Goal: Navigation & Orientation: Find specific page/section

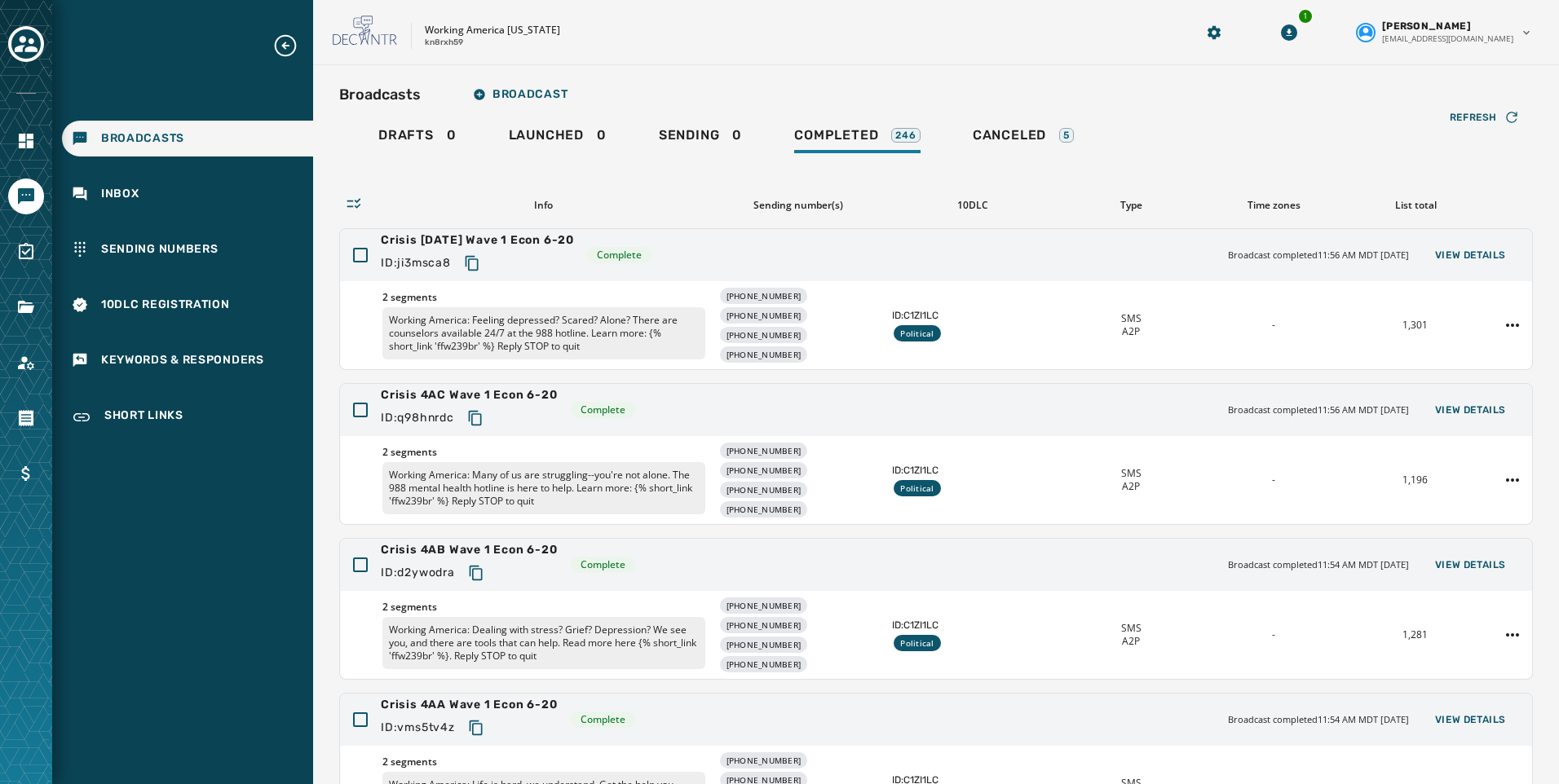
scroll to position [336, 0]
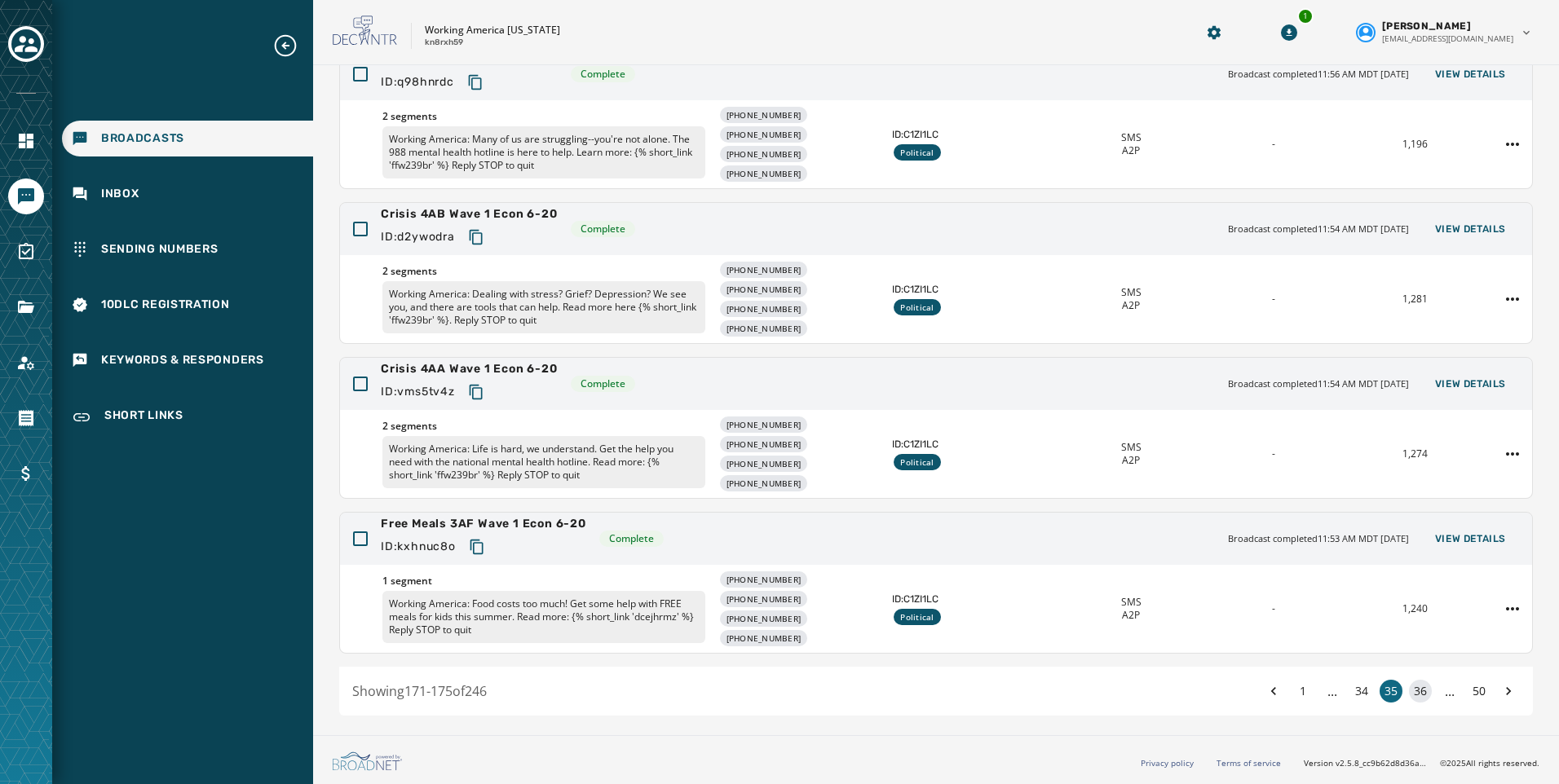
click at [1411, 693] on button "36" at bounding box center [1421, 692] width 23 height 23
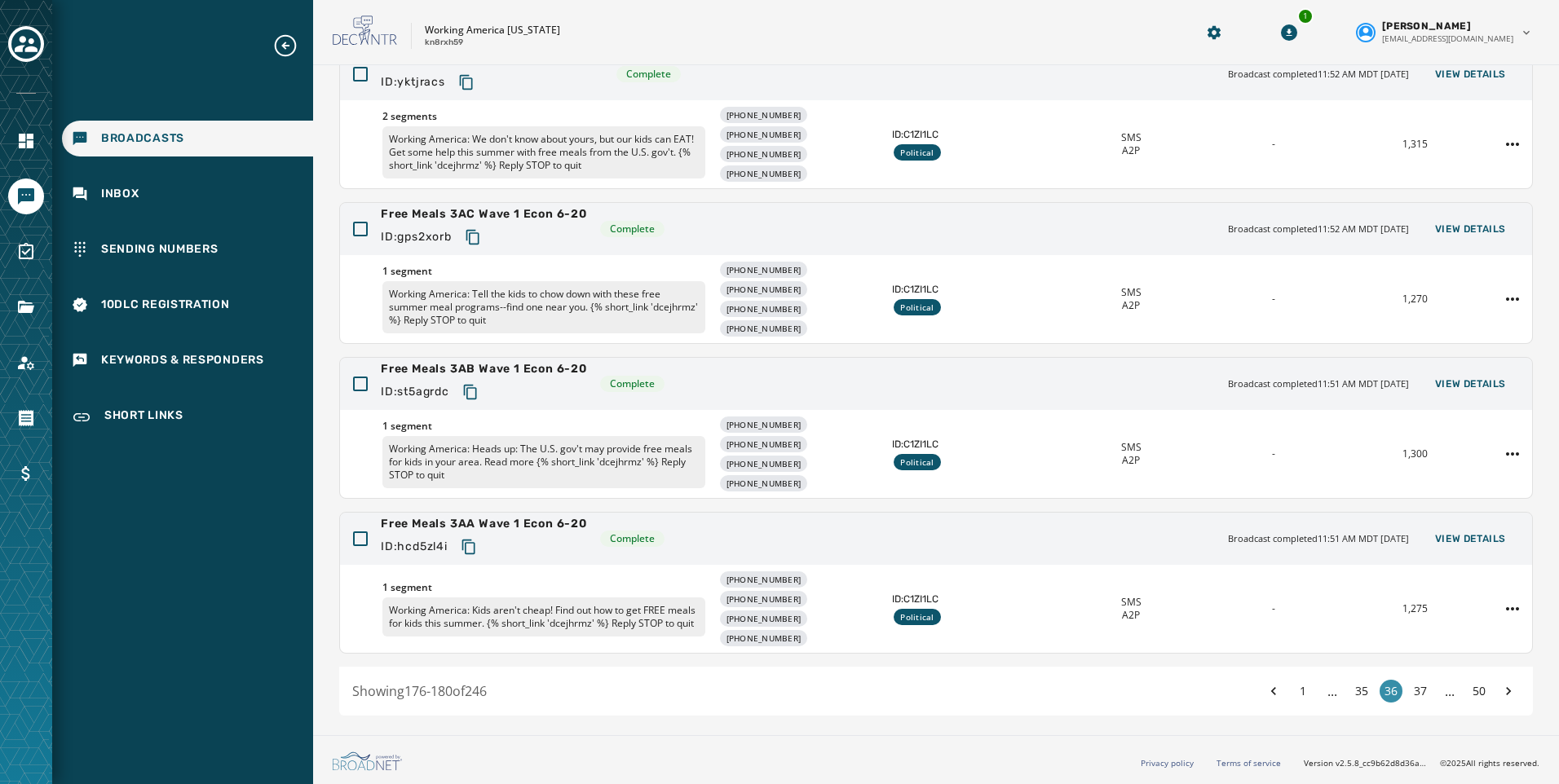
click at [1411, 693] on button "37" at bounding box center [1421, 692] width 23 height 23
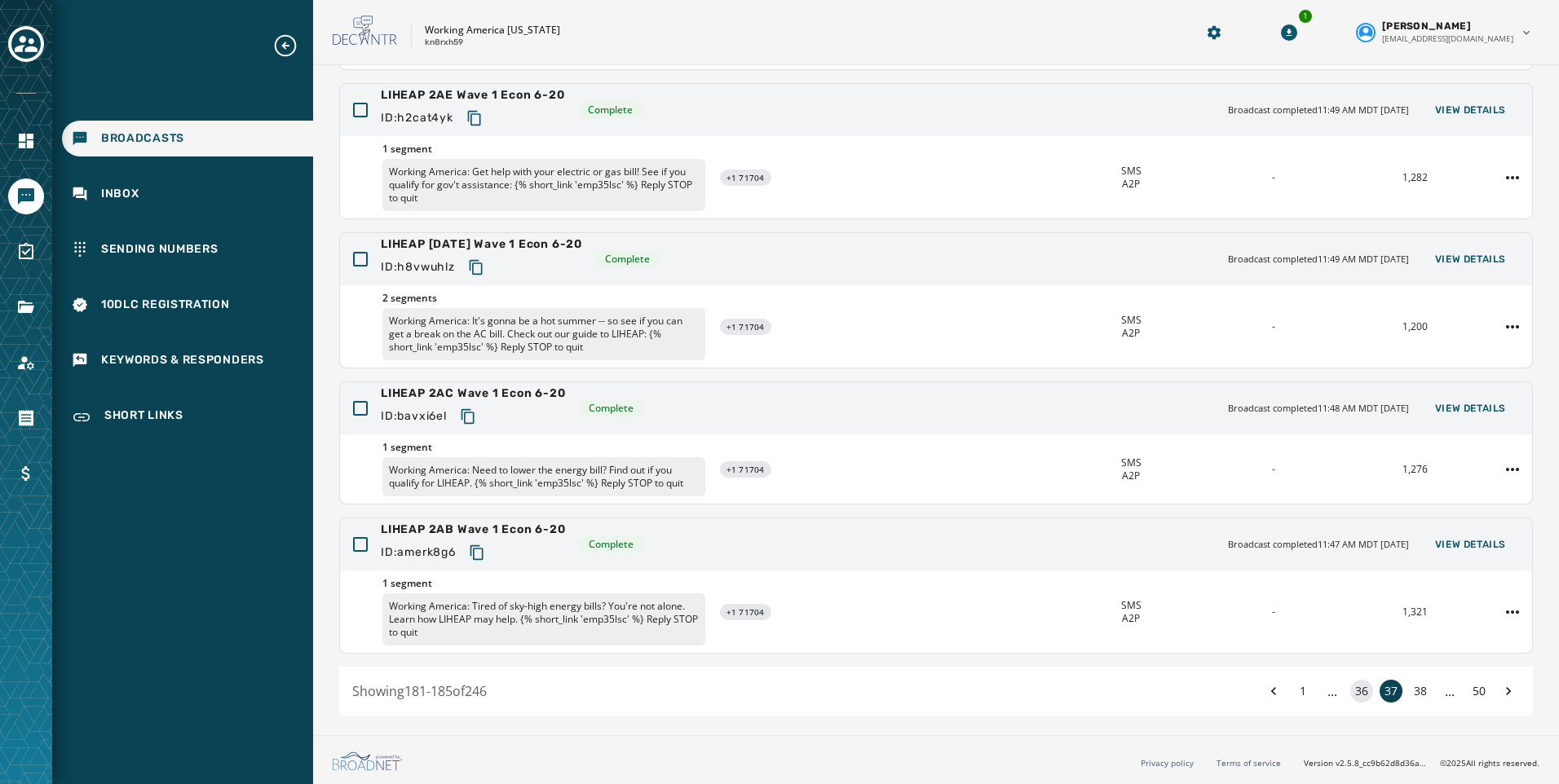
scroll to position [295, 0]
click at [1411, 693] on button "38" at bounding box center [1421, 692] width 23 height 23
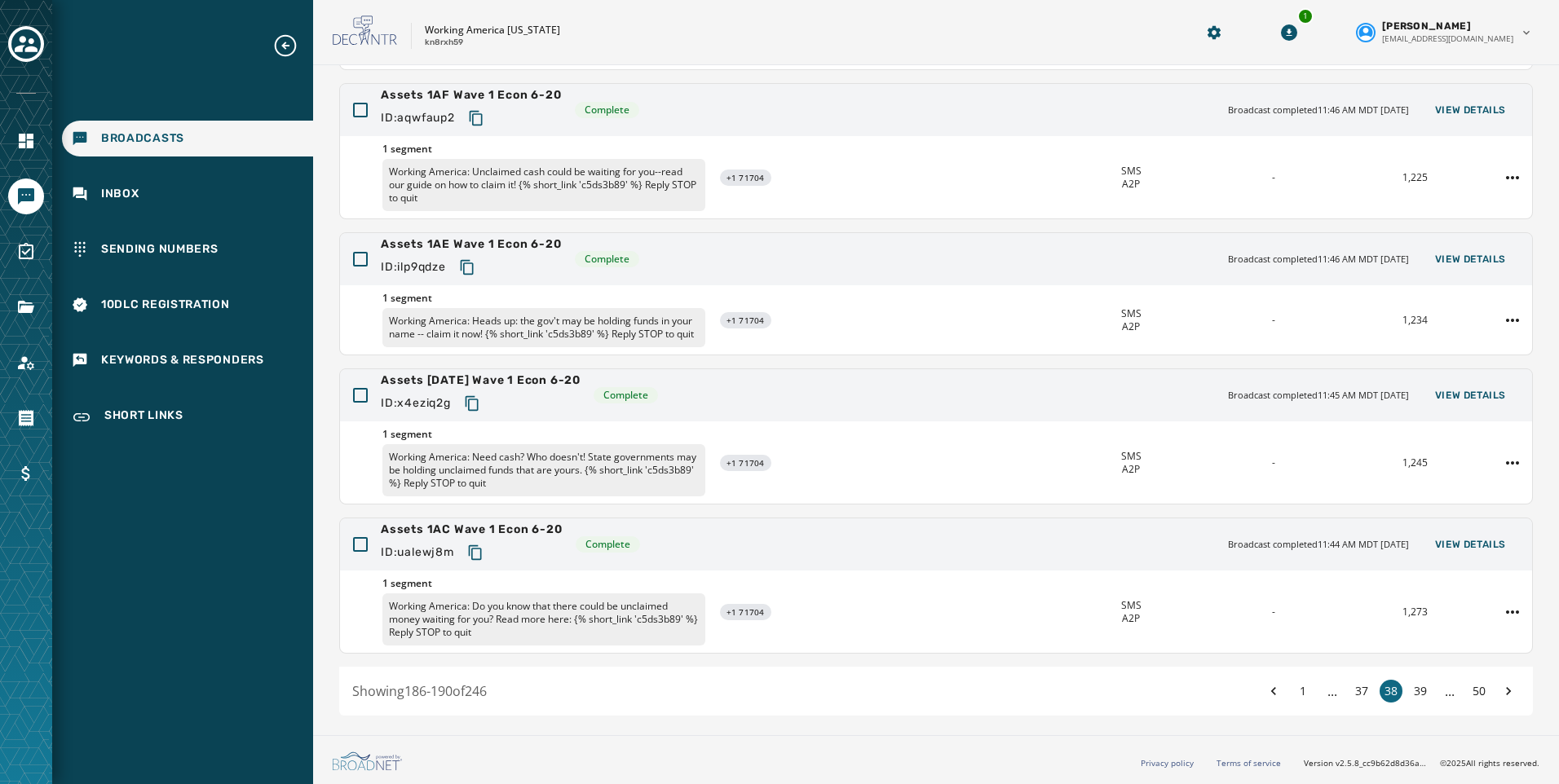
click at [1411, 693] on button "39" at bounding box center [1421, 692] width 23 height 23
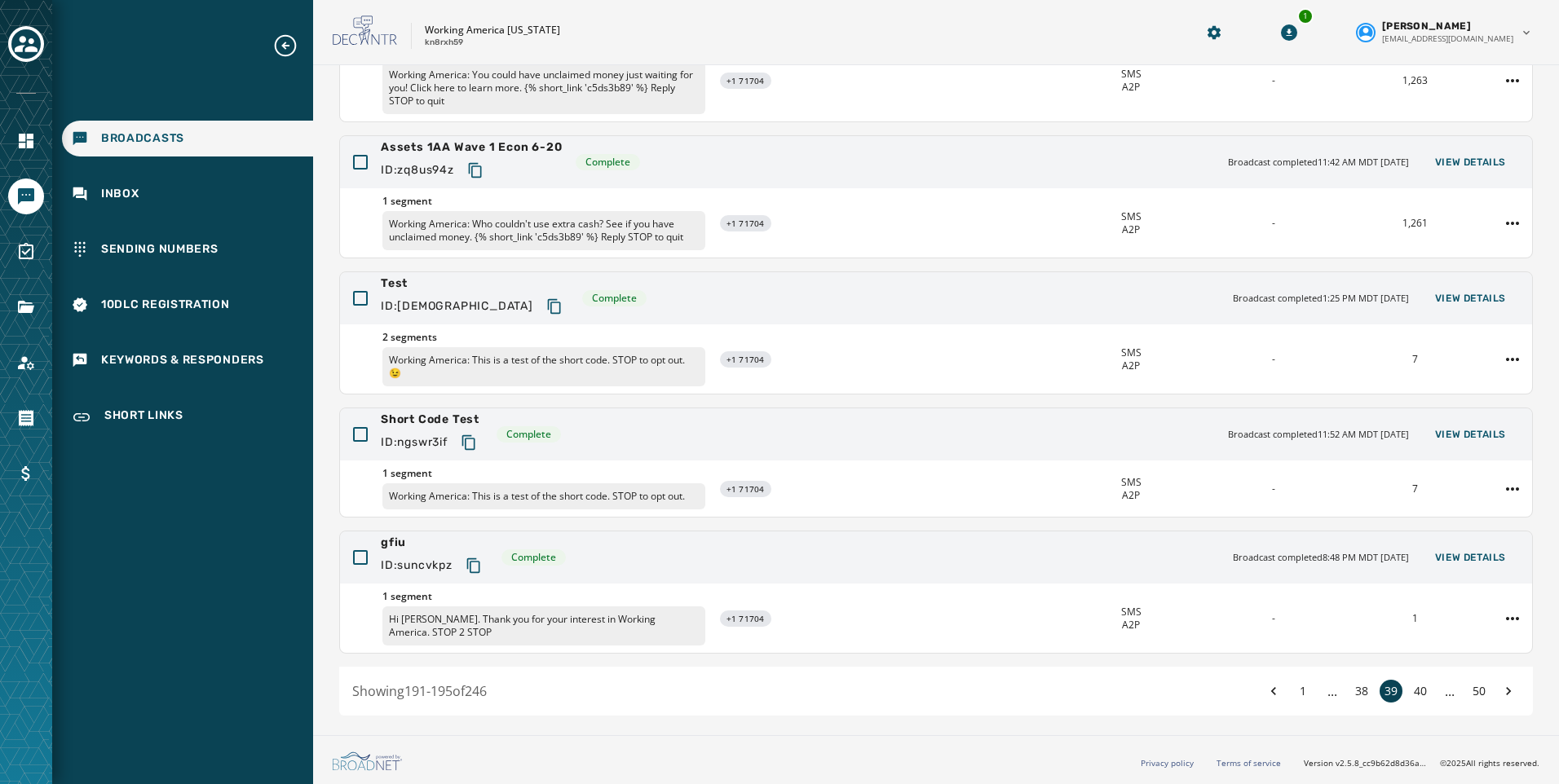
scroll to position [242, 0]
click at [1411, 693] on button "40" at bounding box center [1421, 692] width 23 height 23
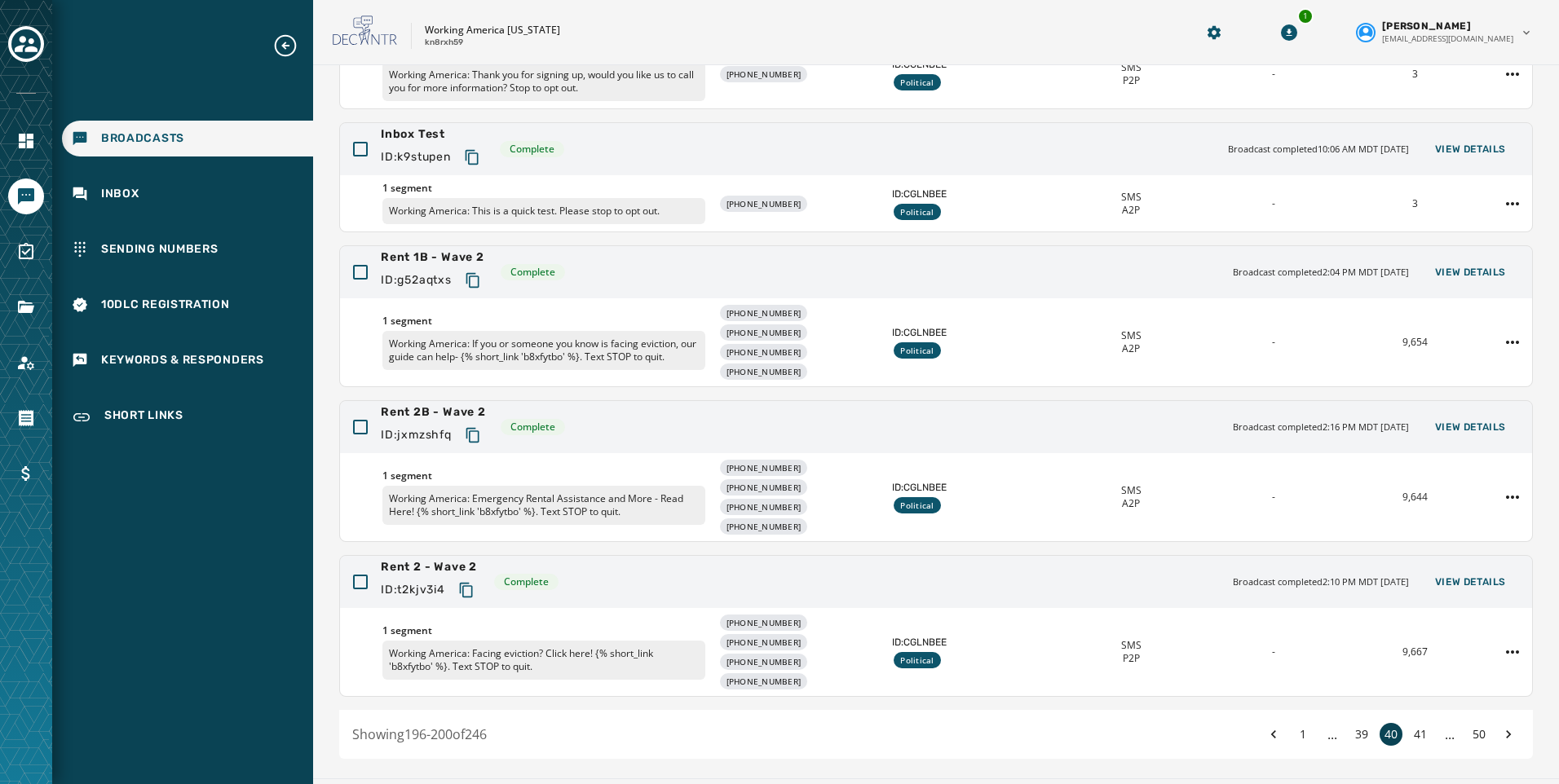
scroll to position [285, 0]
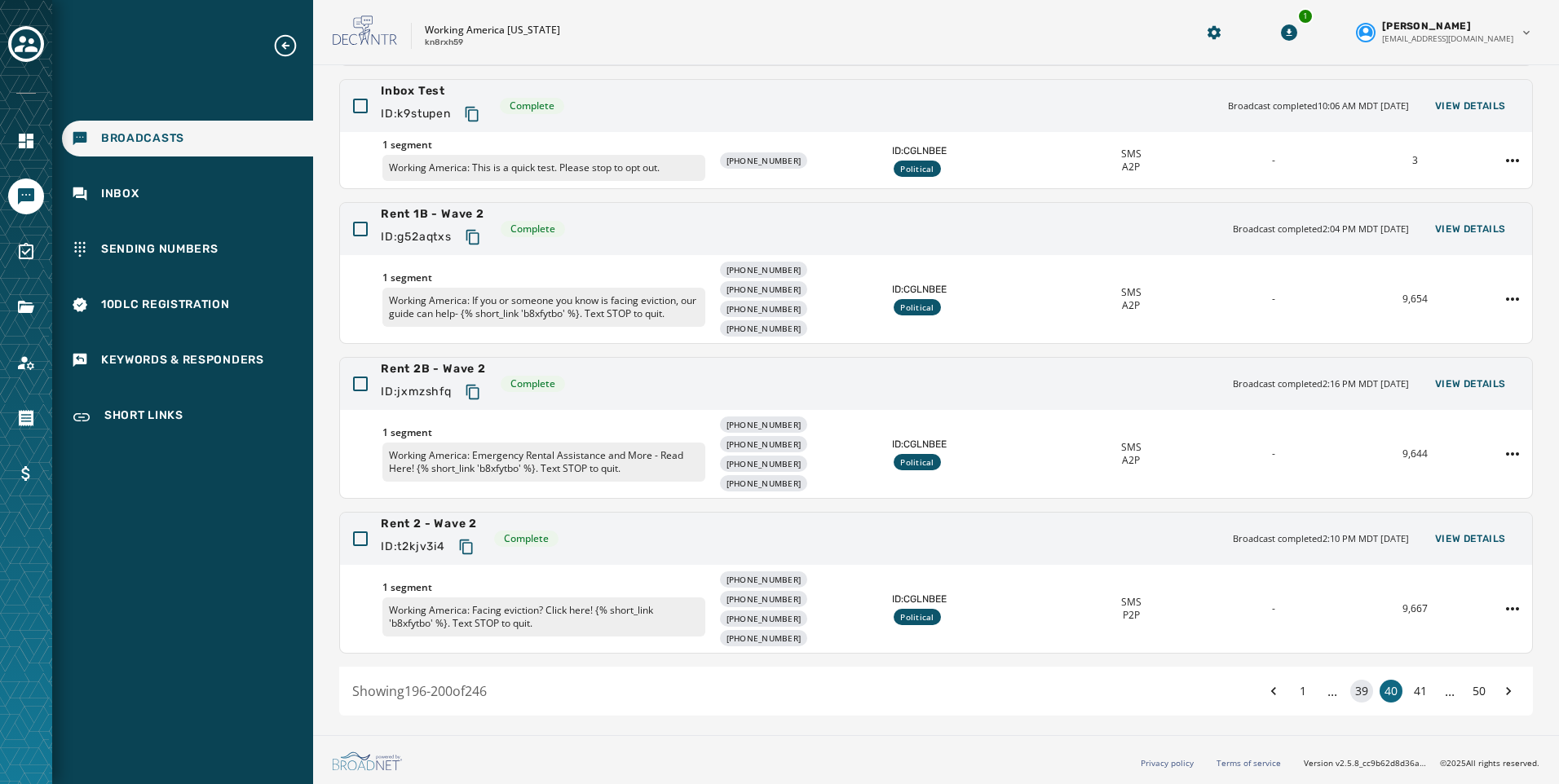
click at [1351, 696] on button "39" at bounding box center [1362, 692] width 23 height 23
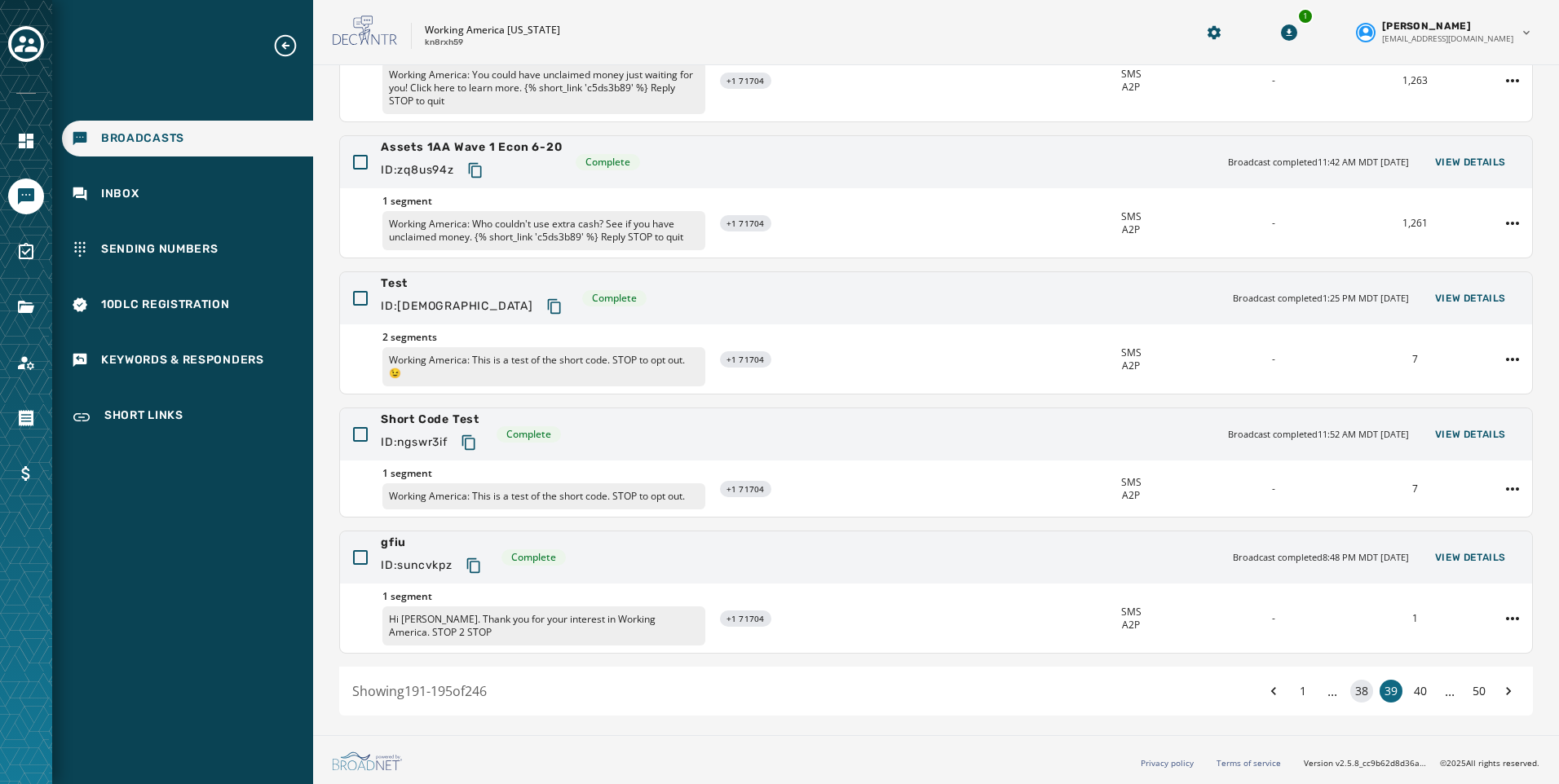
click at [1351, 696] on button "38" at bounding box center [1362, 692] width 23 height 23
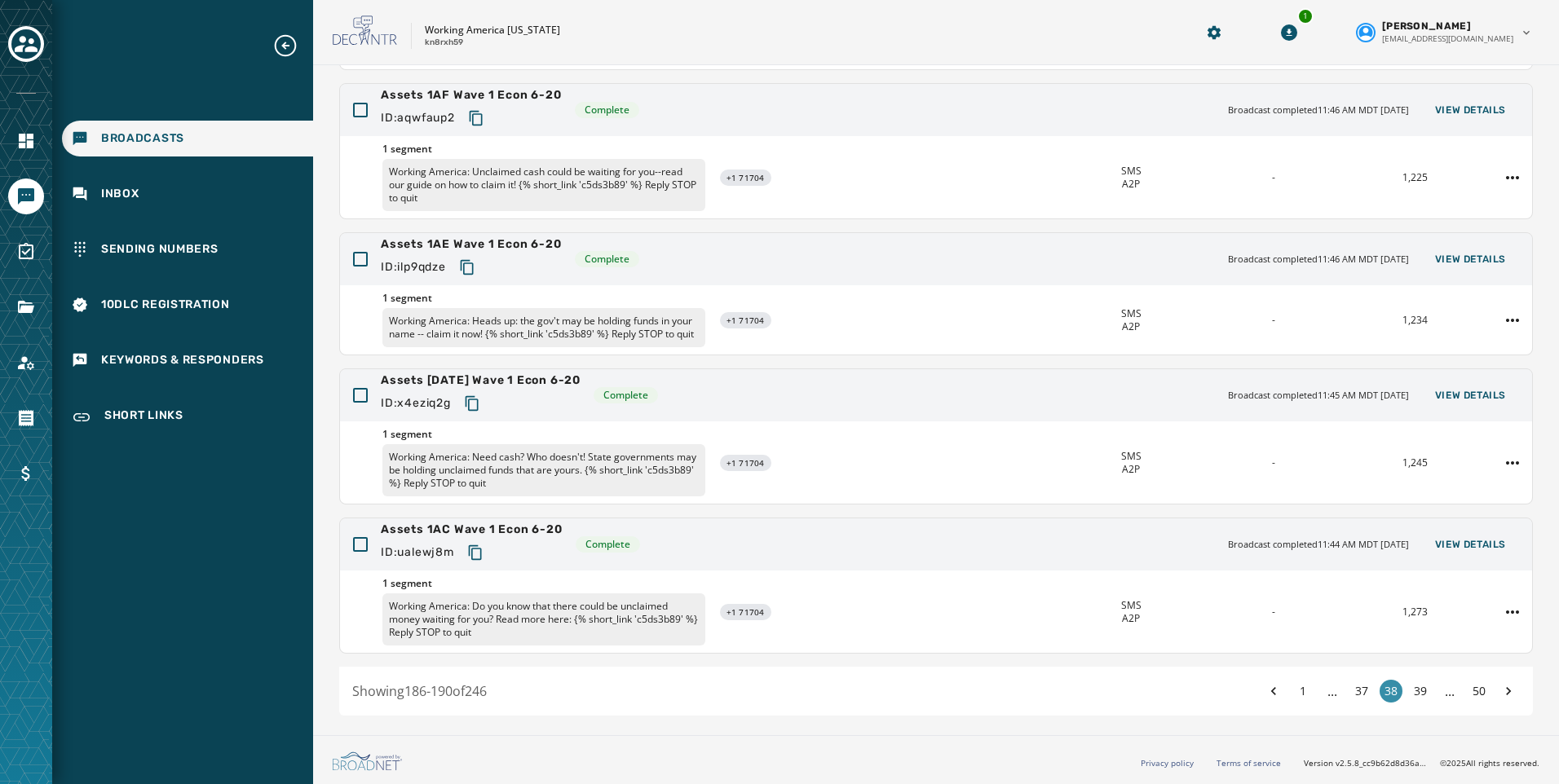
click at [1351, 696] on button "37" at bounding box center [1362, 692] width 23 height 23
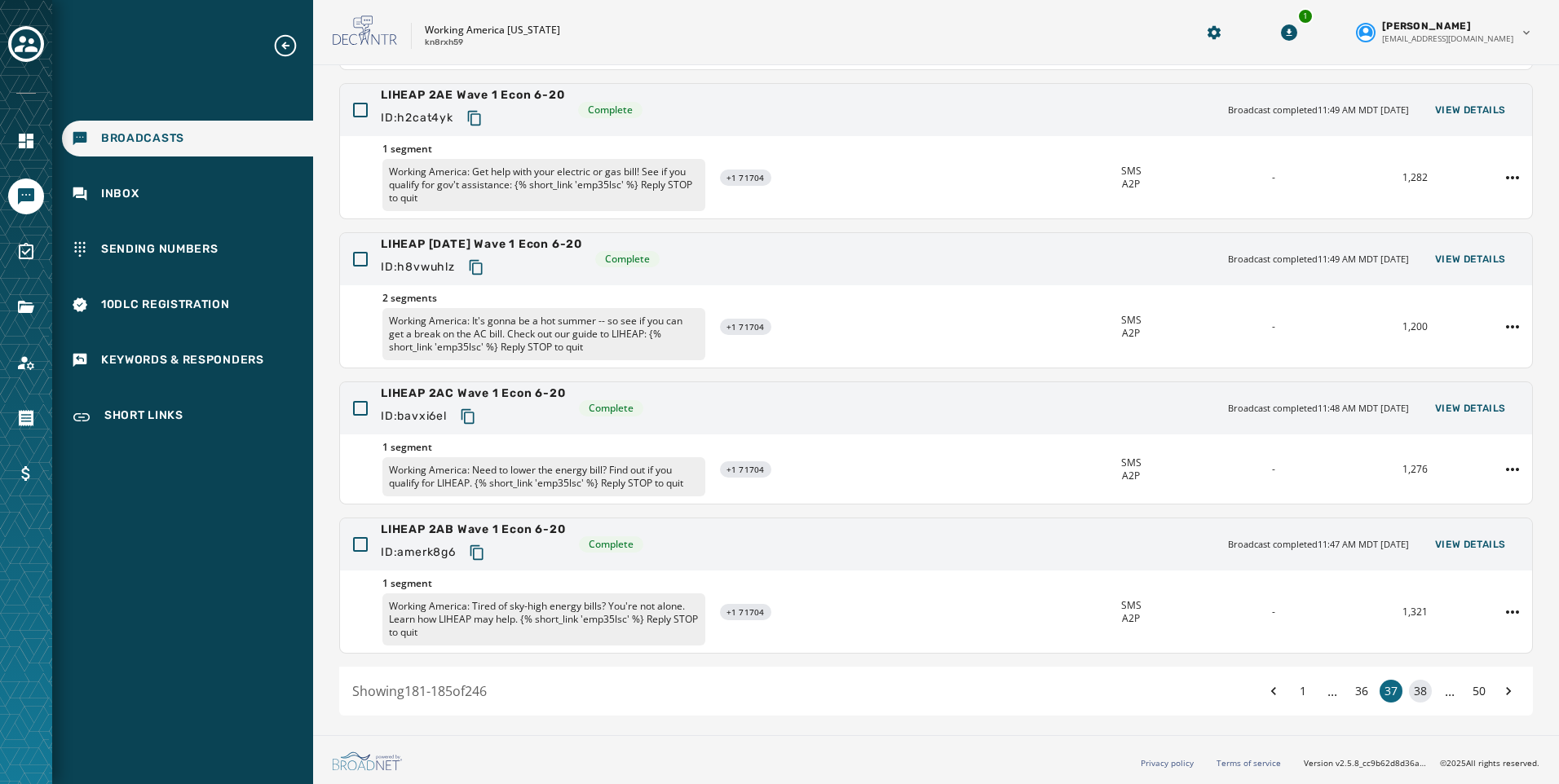
click at [1351, 696] on button "36" at bounding box center [1362, 692] width 23 height 23
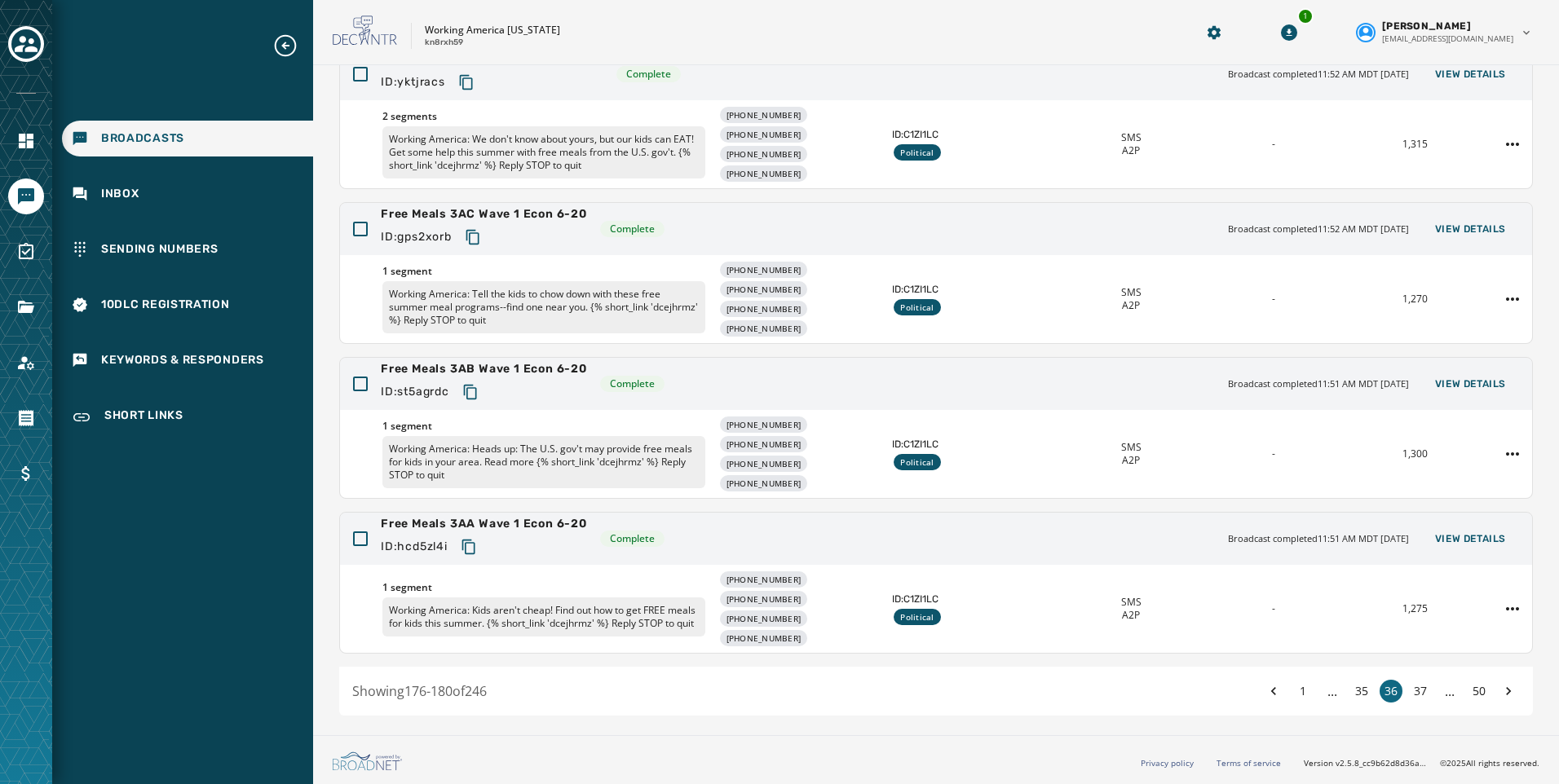
click at [1351, 696] on button "35" at bounding box center [1362, 692] width 23 height 23
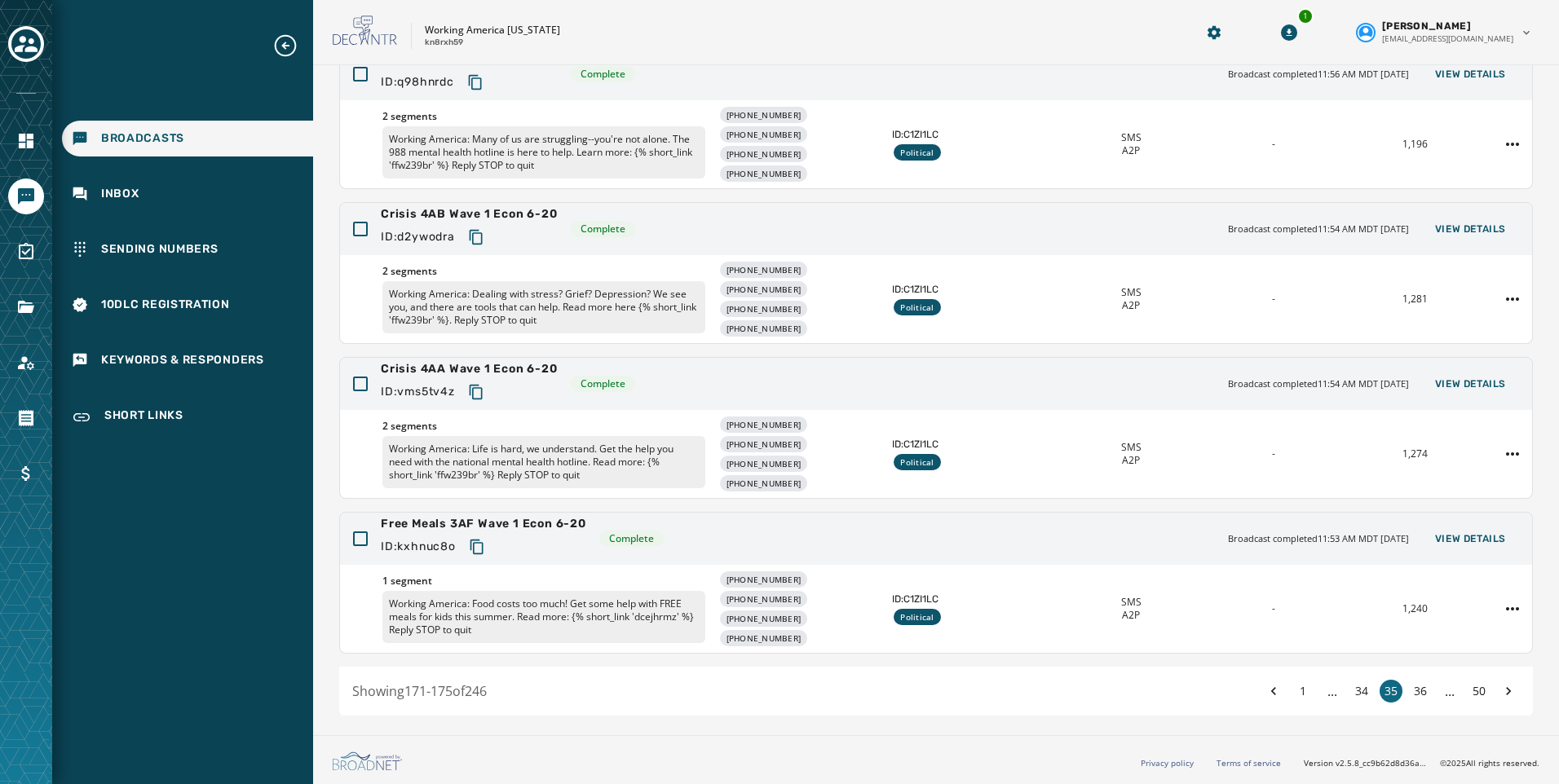
click at [1351, 696] on button "34" at bounding box center [1362, 692] width 23 height 23
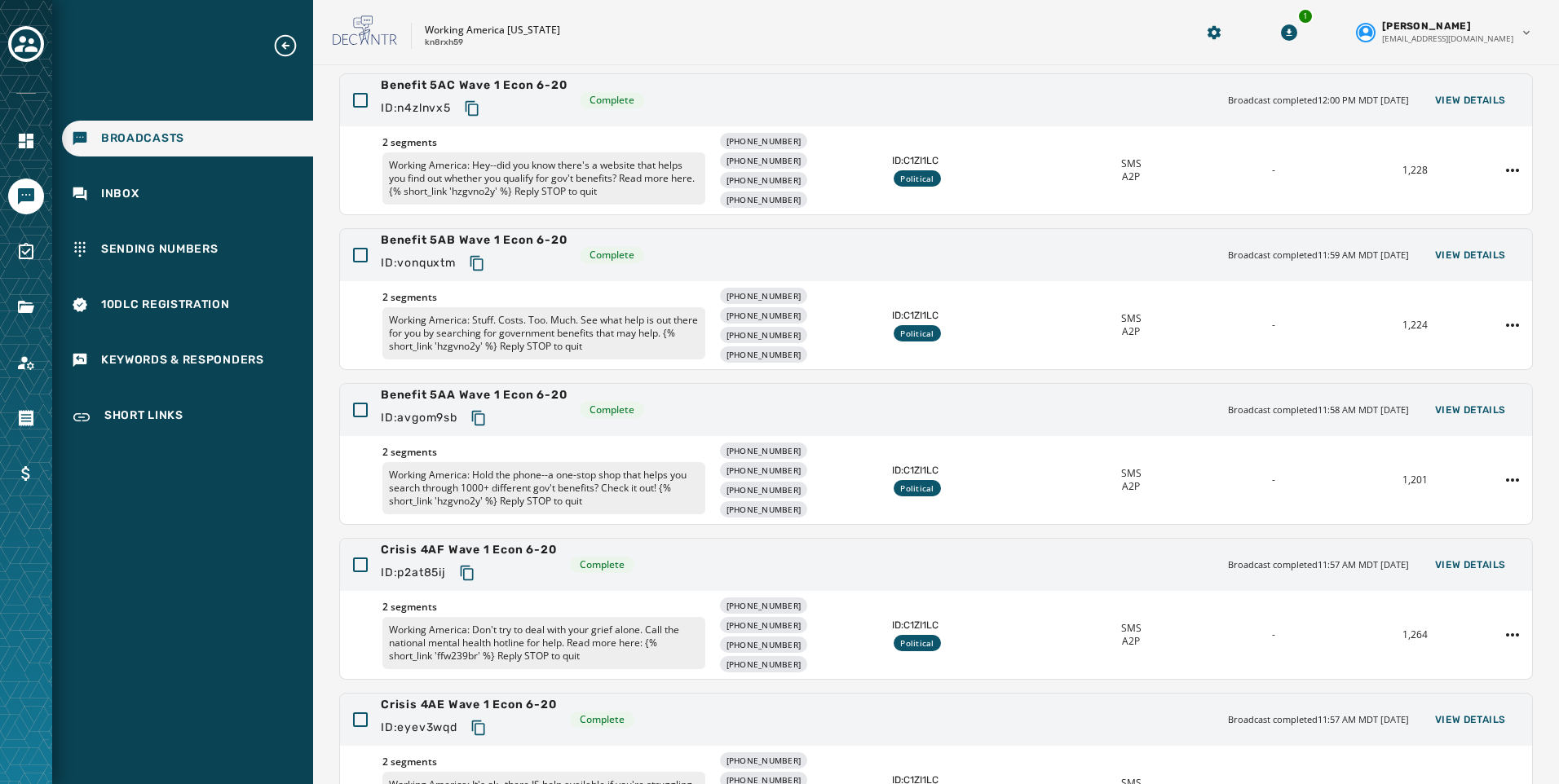
scroll to position [336, 0]
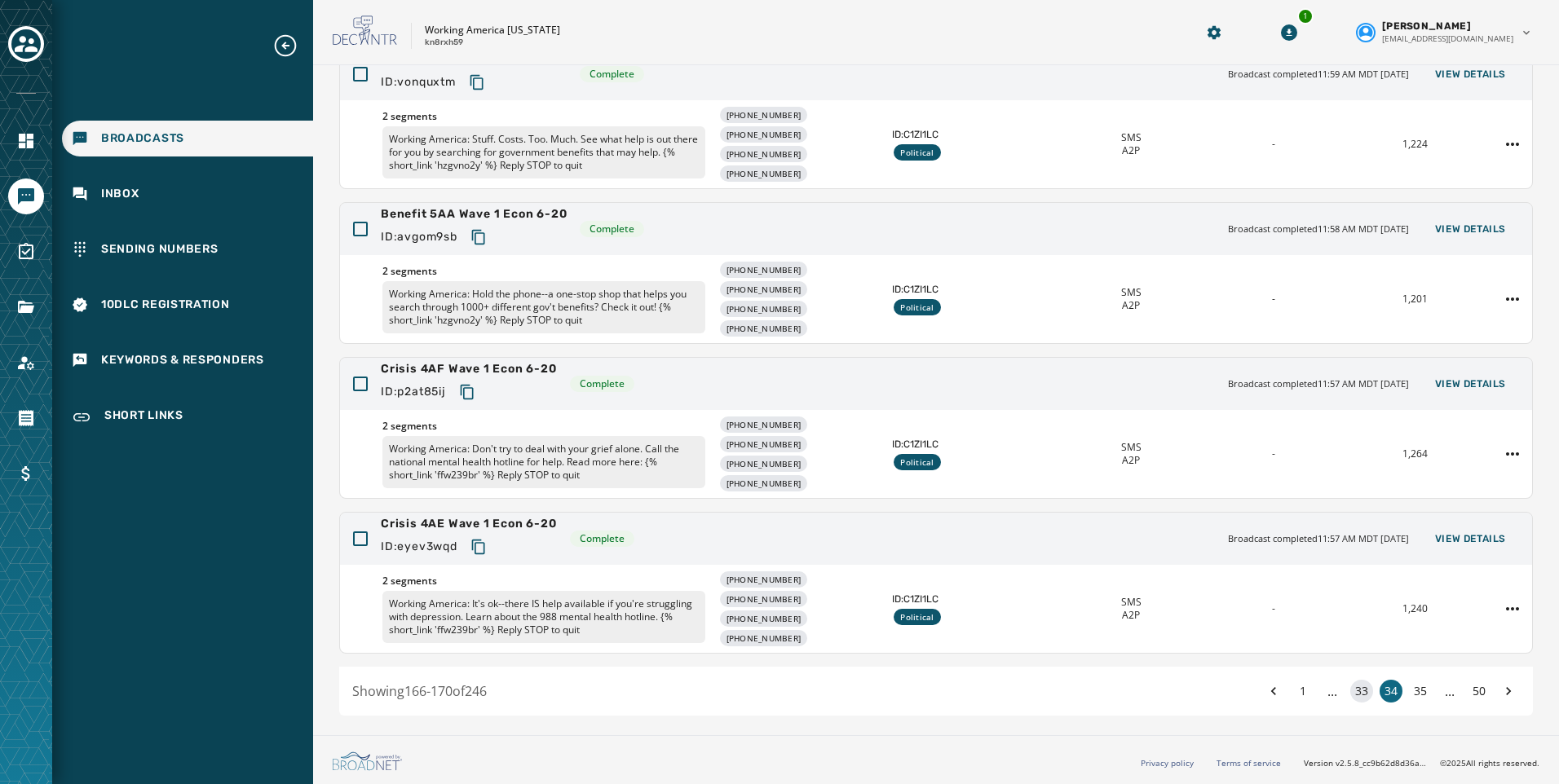
click at [1357, 688] on button "33" at bounding box center [1362, 692] width 23 height 23
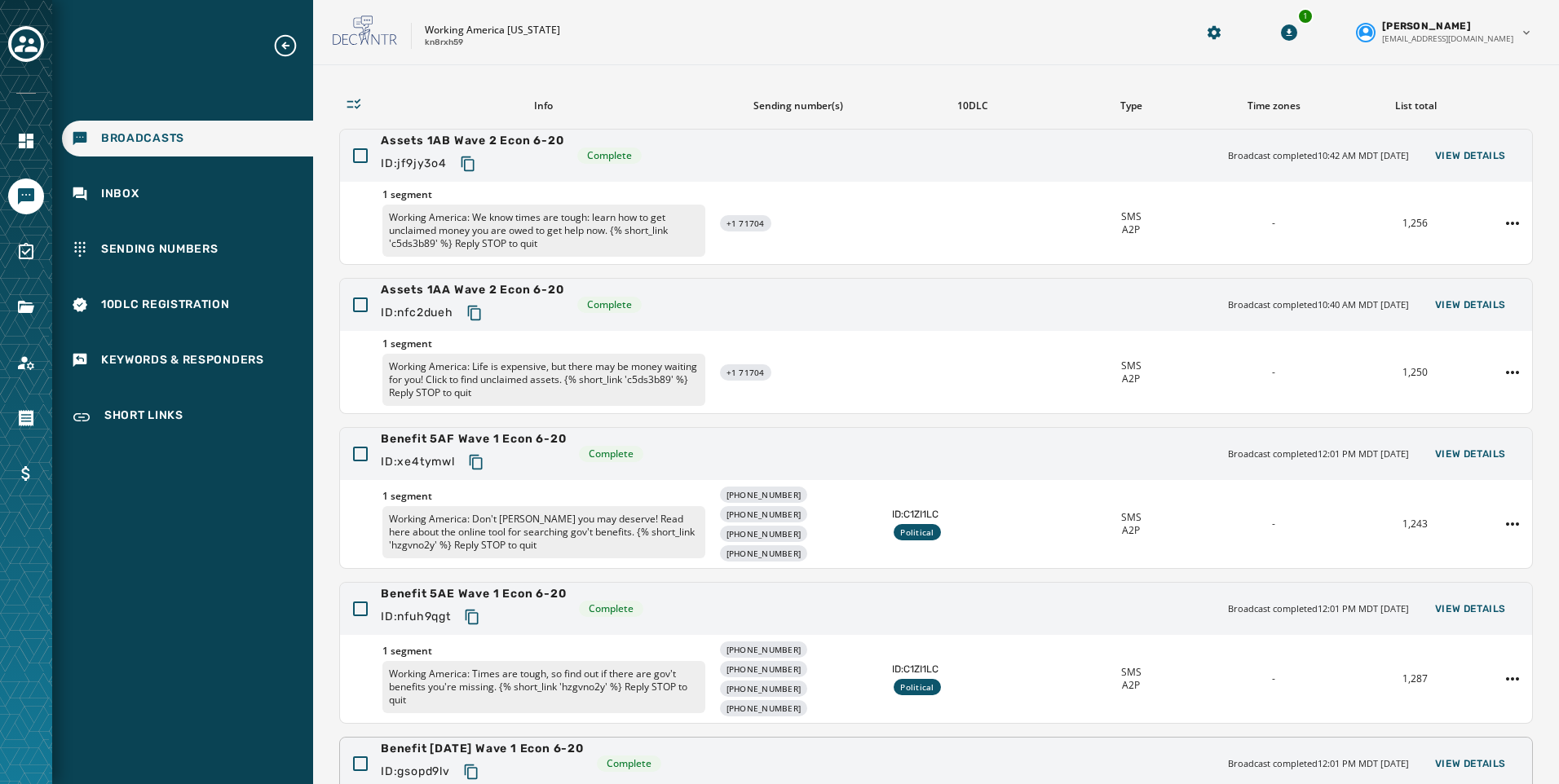
scroll to position [325, 0]
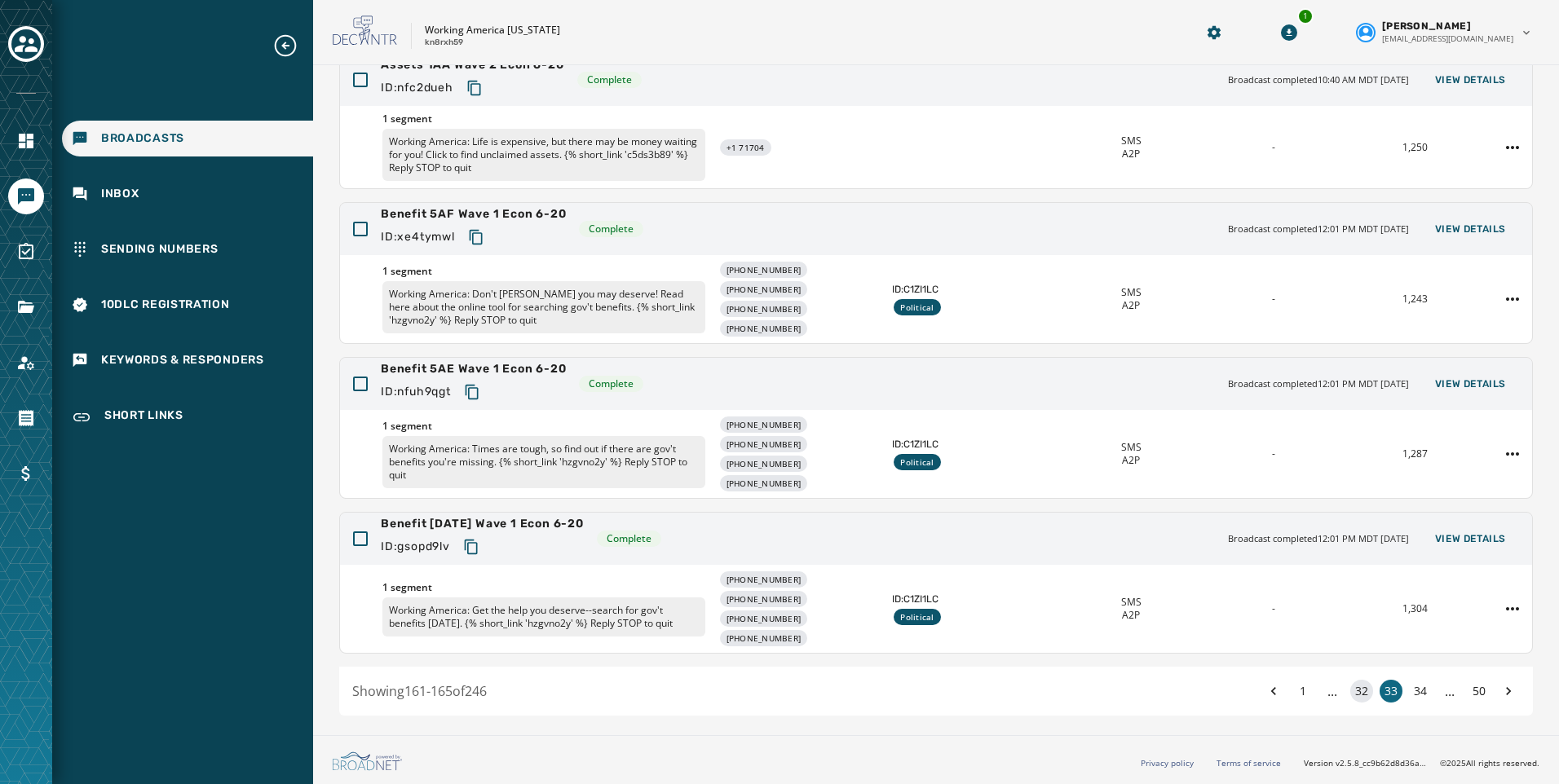
click at [1351, 693] on button "32" at bounding box center [1362, 692] width 23 height 23
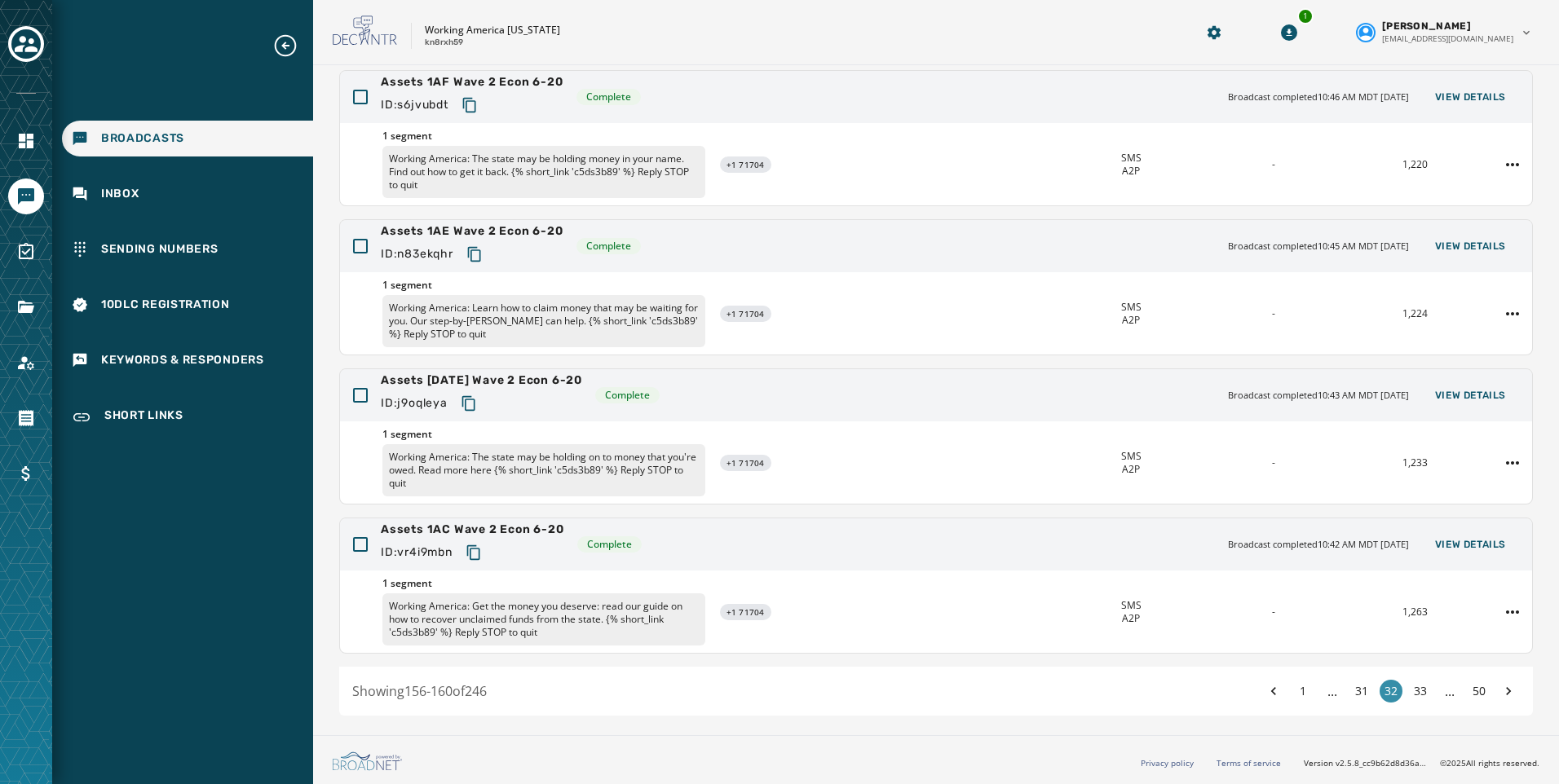
click at [1351, 693] on button "31" at bounding box center [1362, 692] width 23 height 23
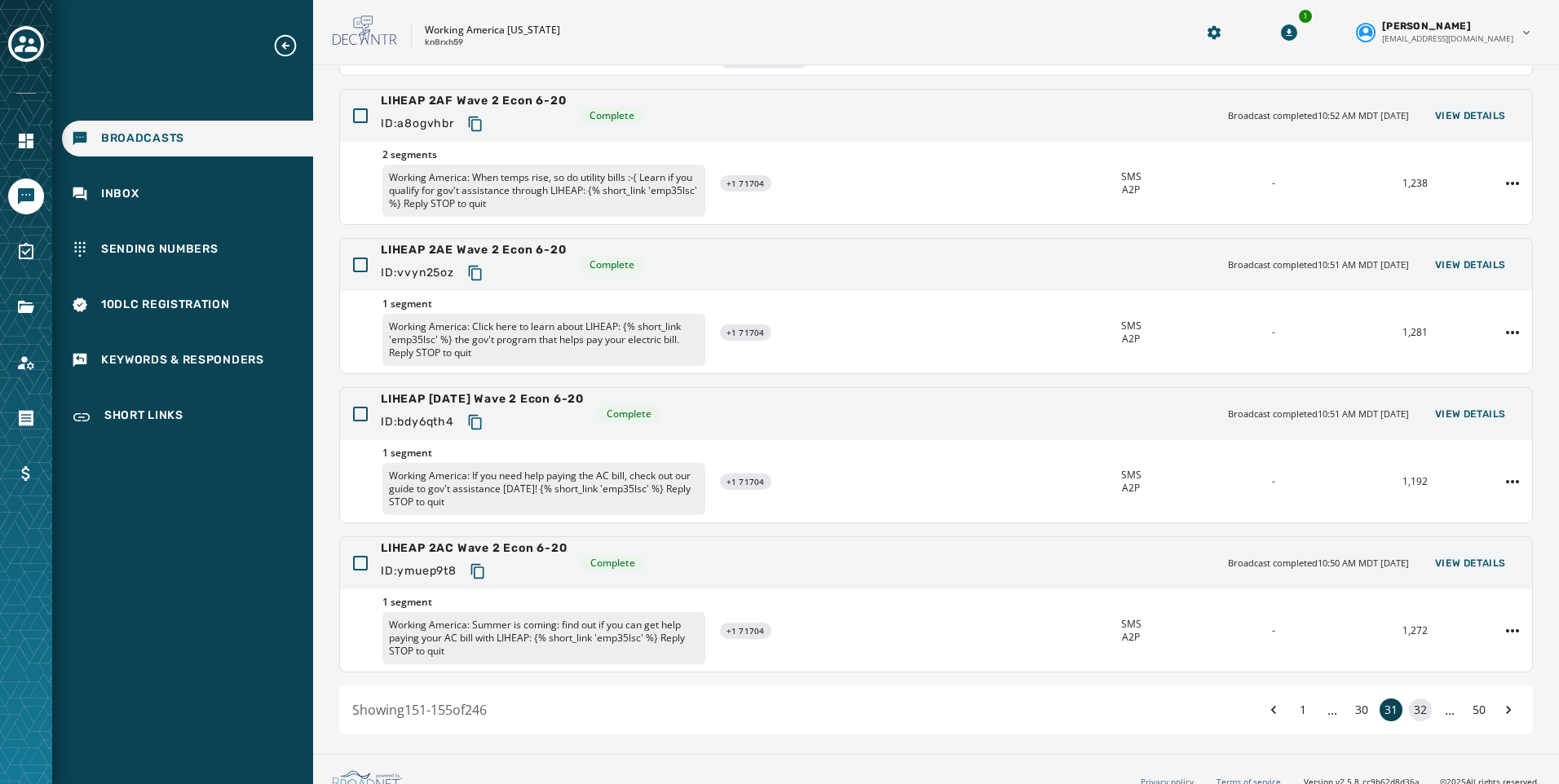
scroll to position [313, 0]
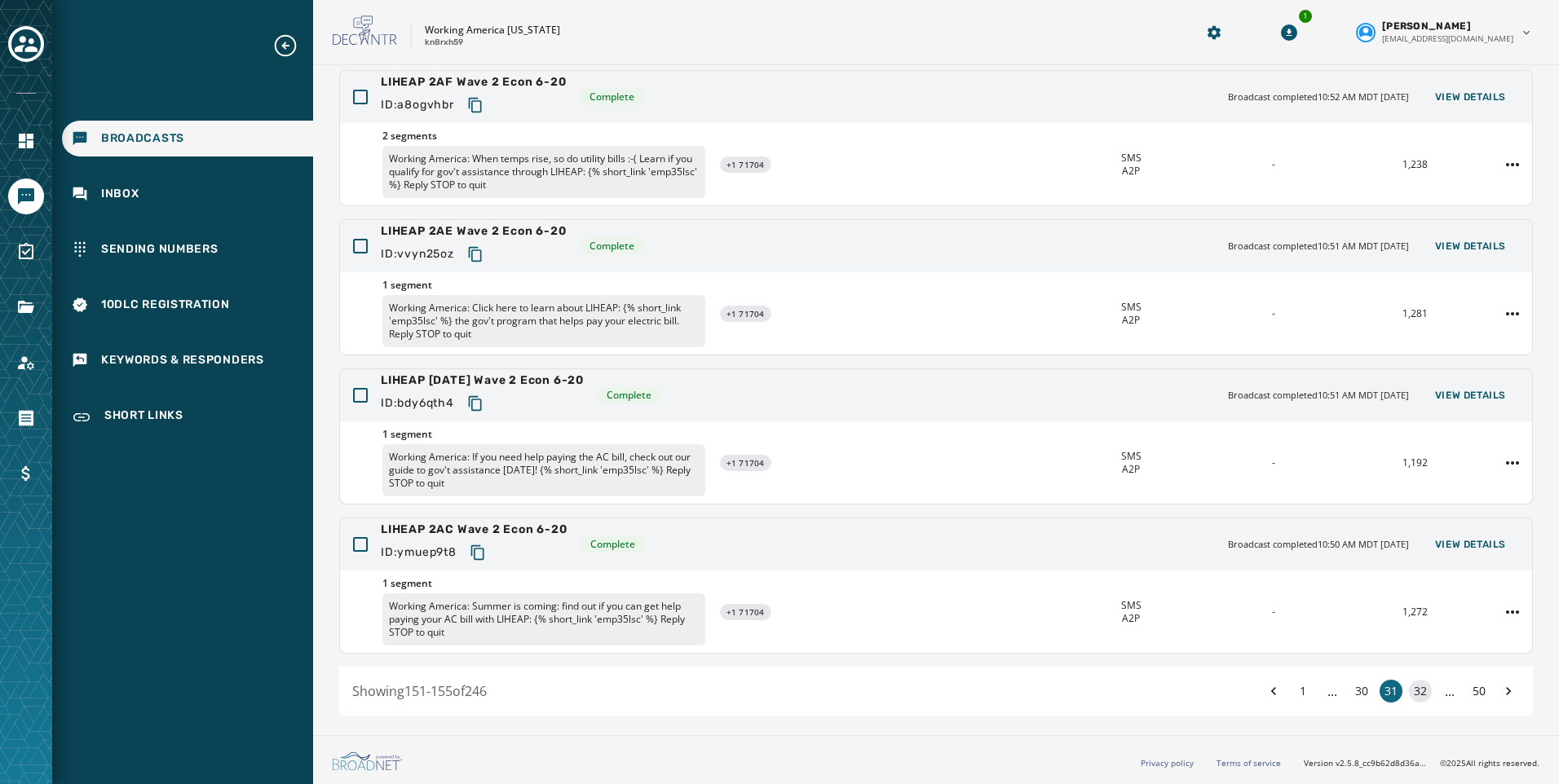
click at [1412, 685] on button "32" at bounding box center [1421, 692] width 23 height 23
click at [1355, 693] on button "31" at bounding box center [1362, 692] width 23 height 23
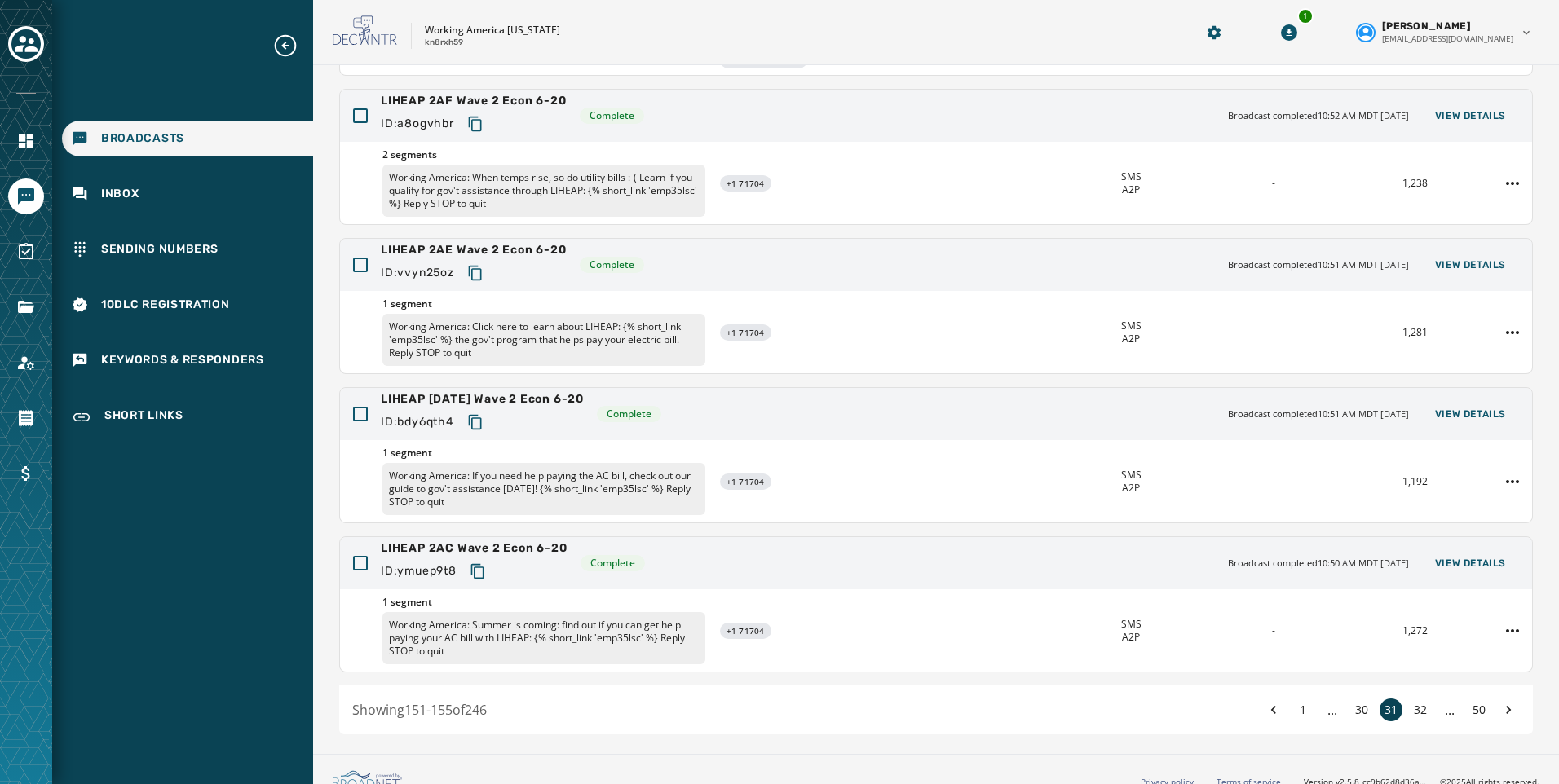
scroll to position [313, 0]
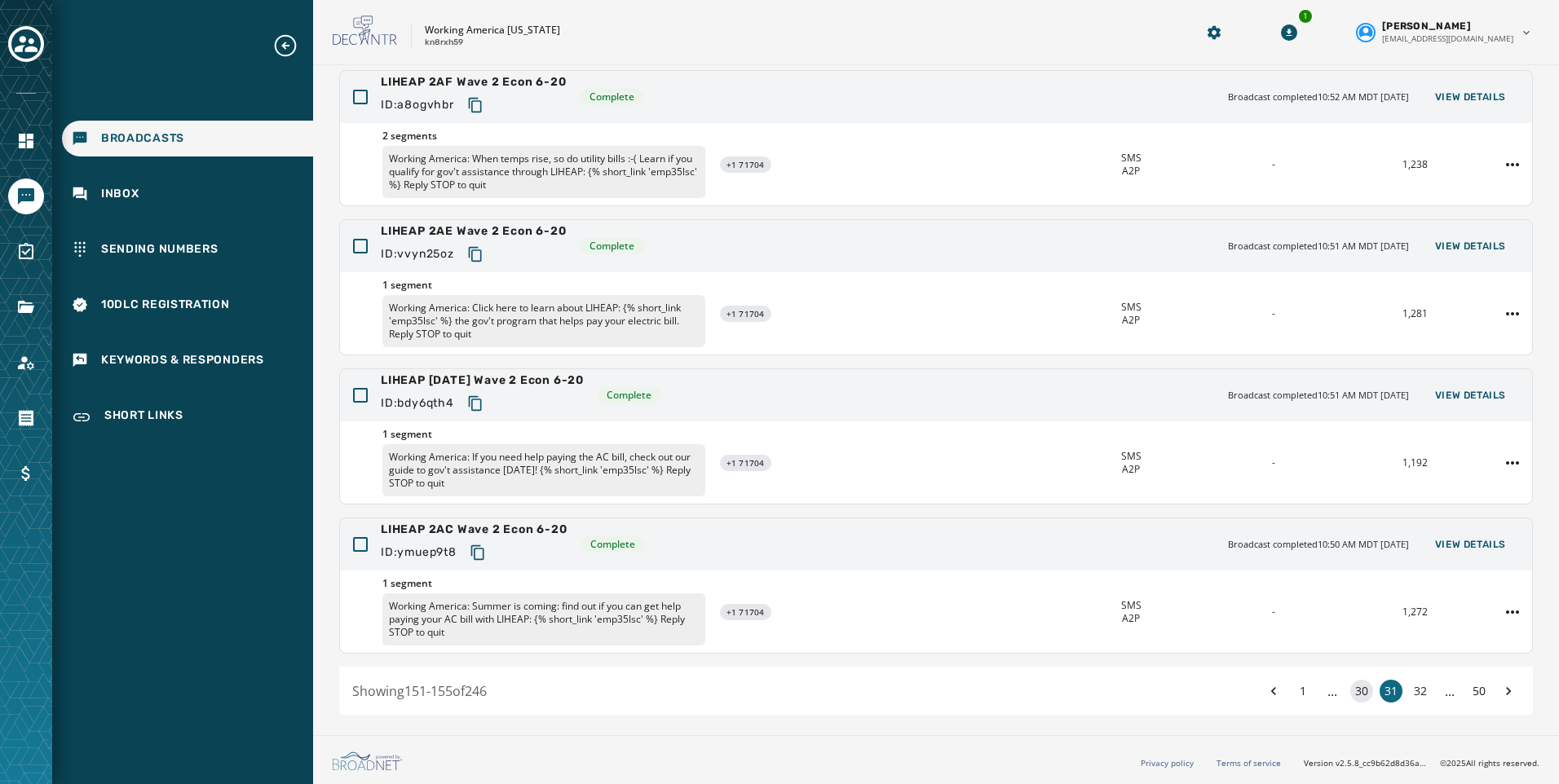
click at [1351, 693] on button "30" at bounding box center [1362, 692] width 23 height 23
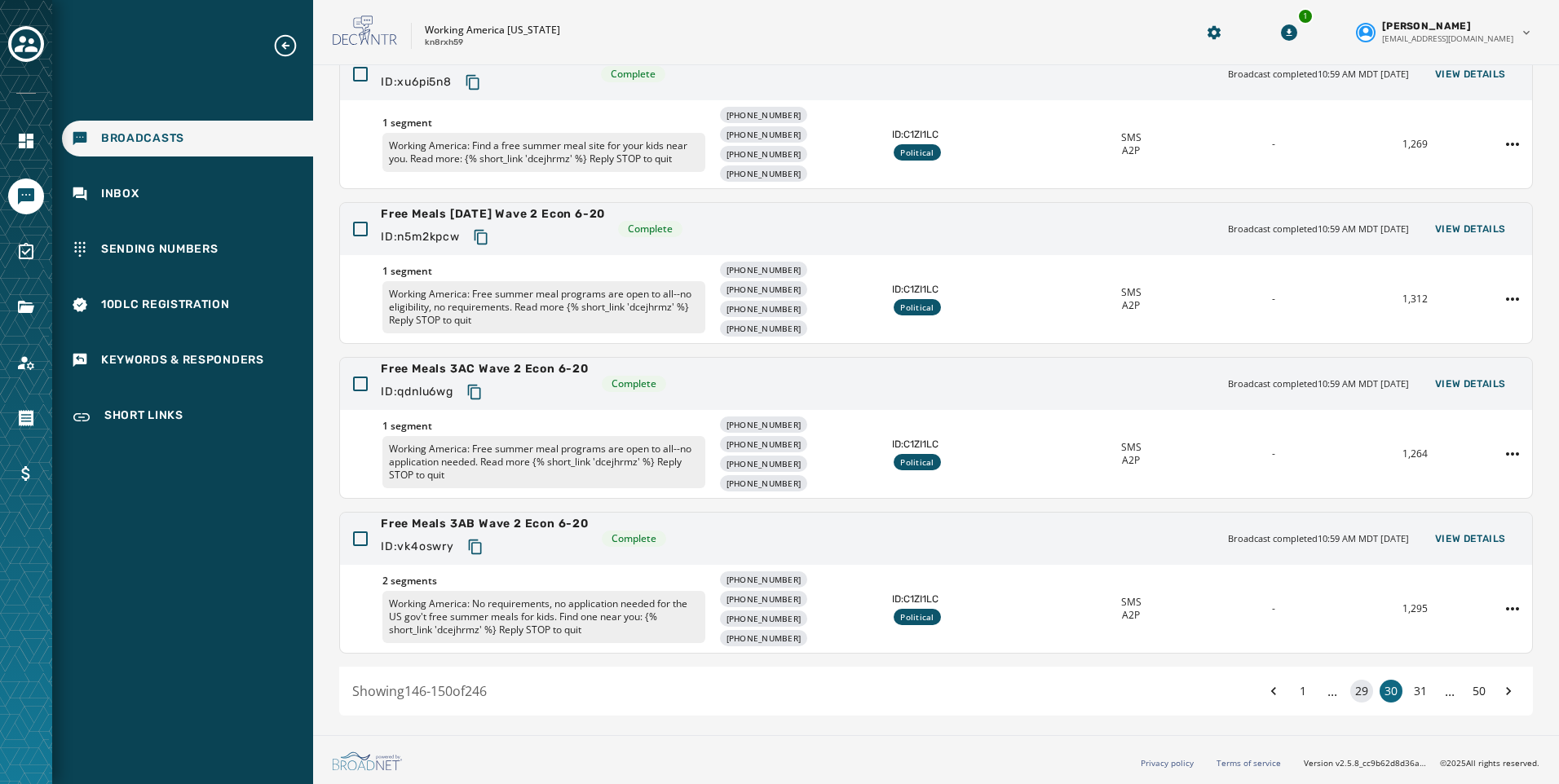
click at [1351, 685] on button "29" at bounding box center [1362, 692] width 23 height 23
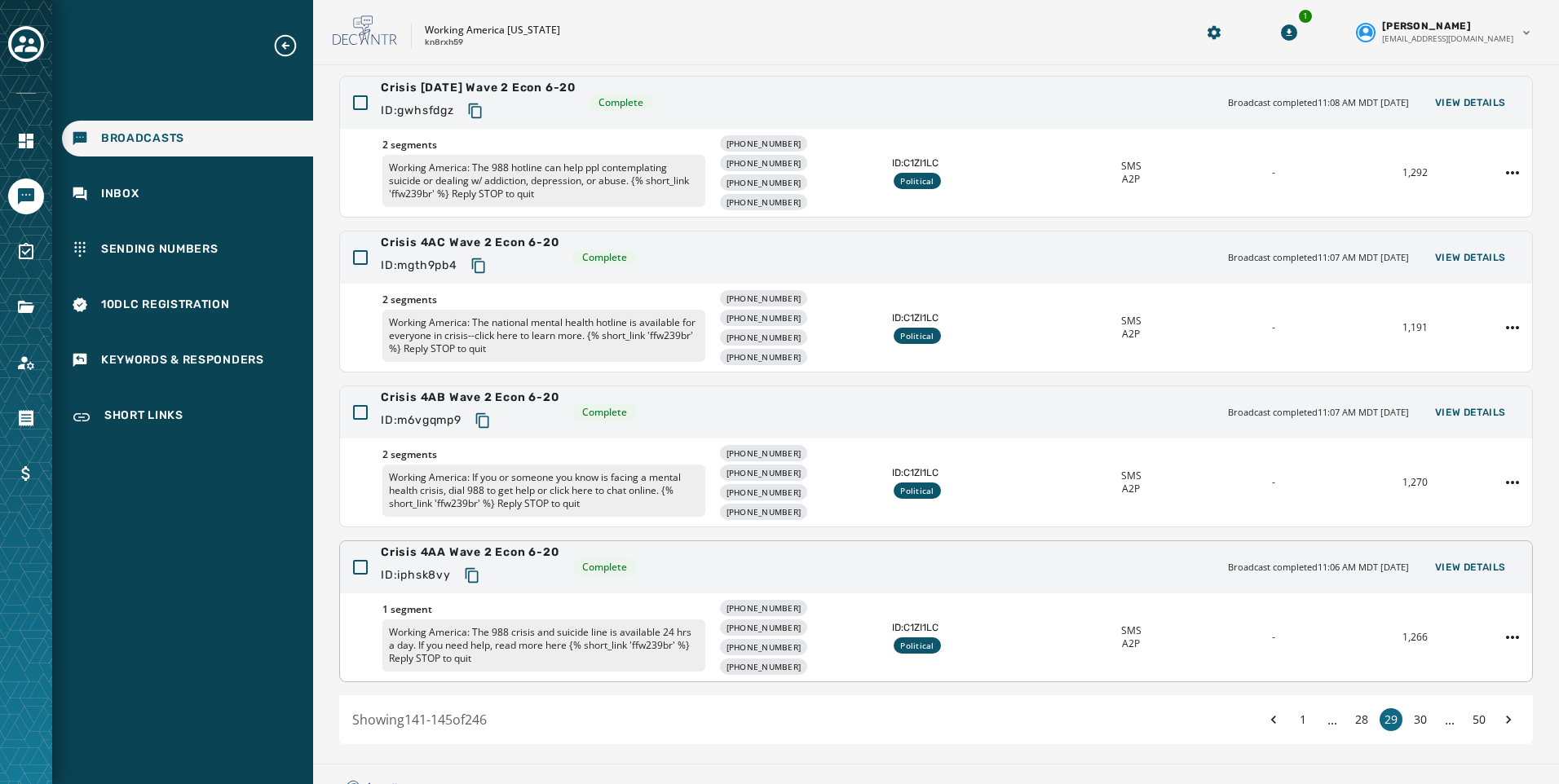
scroll to position [336, 0]
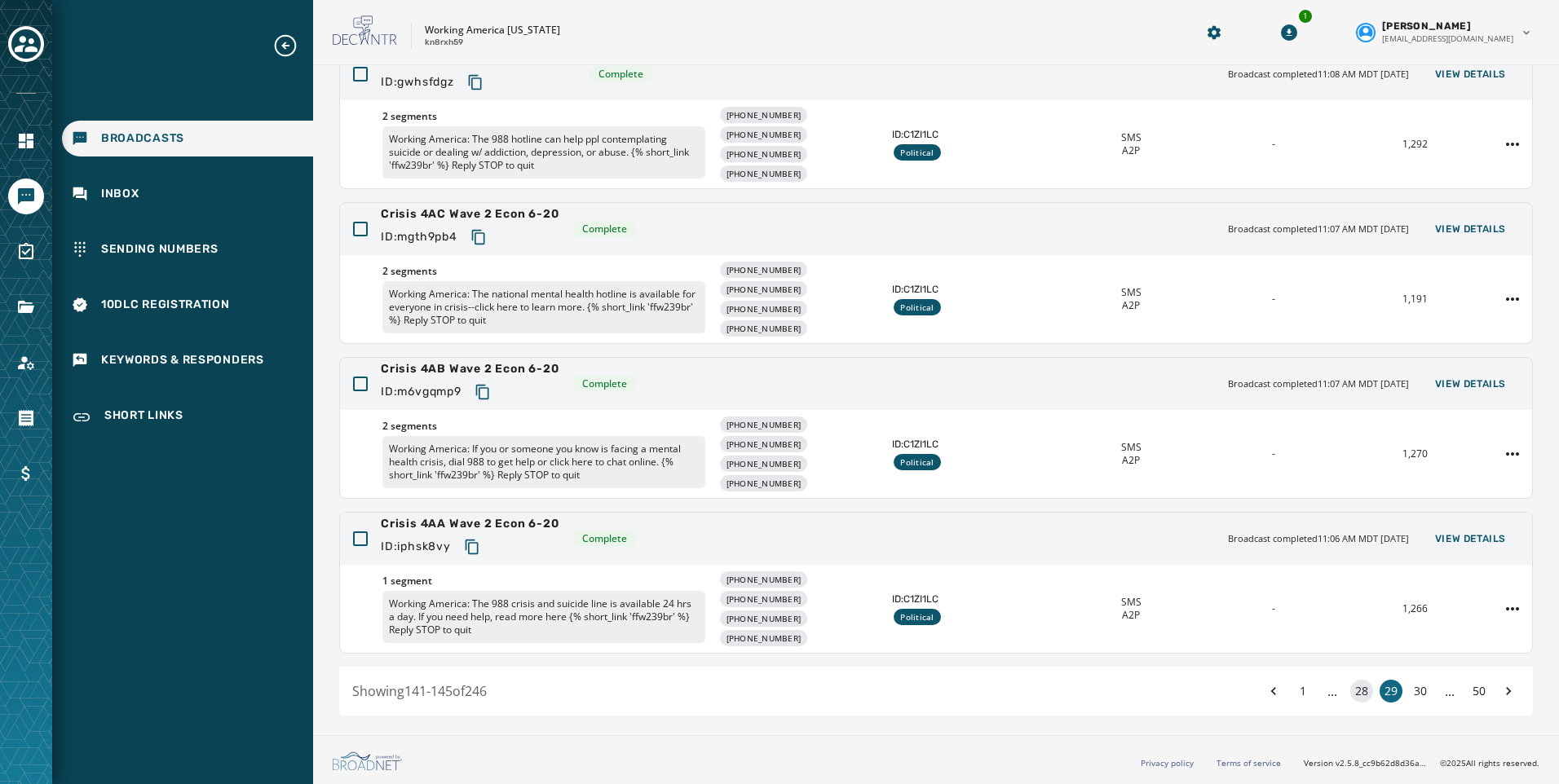
click at [1351, 693] on button "28" at bounding box center [1362, 692] width 23 height 23
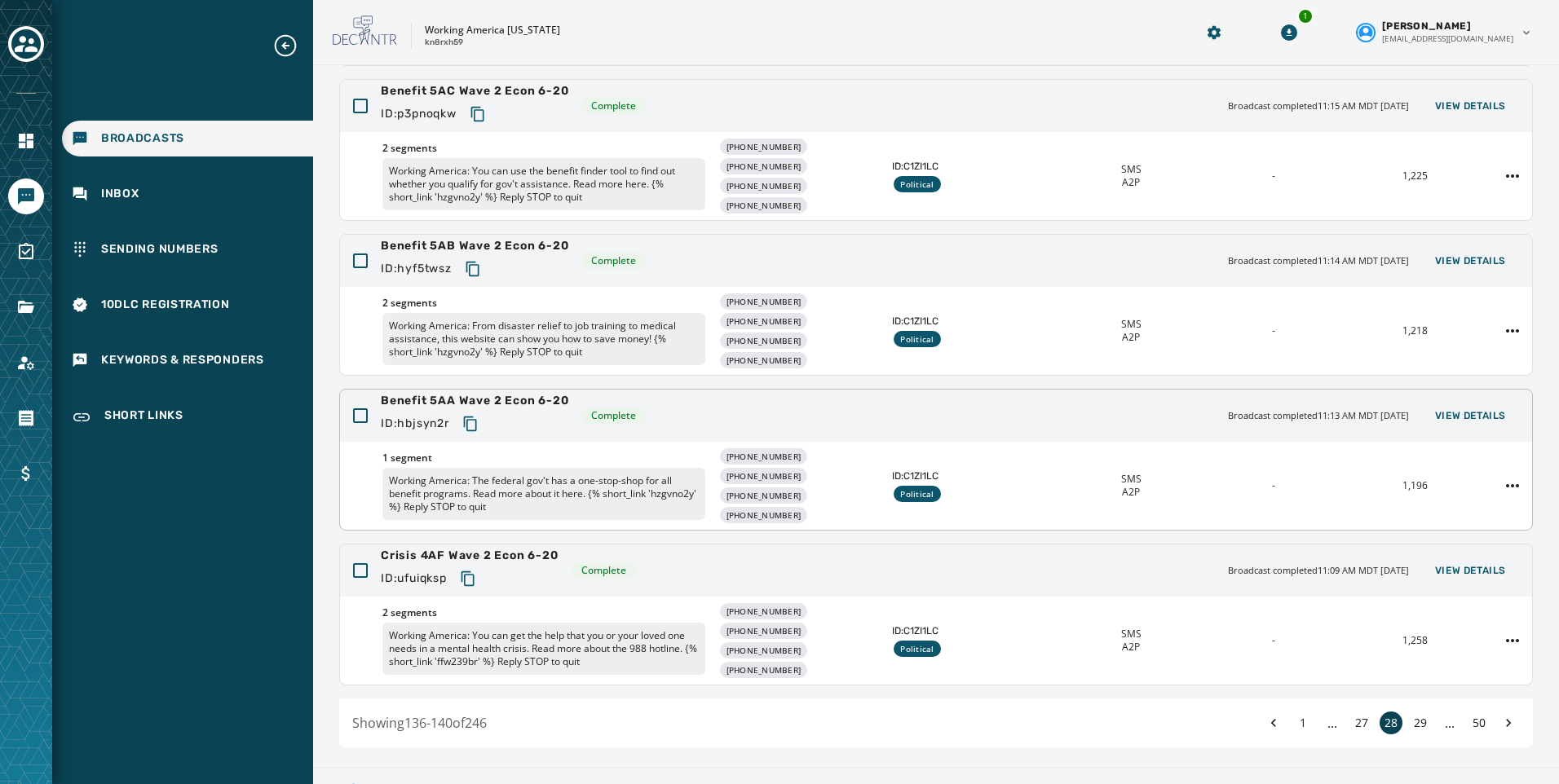
scroll to position [336, 0]
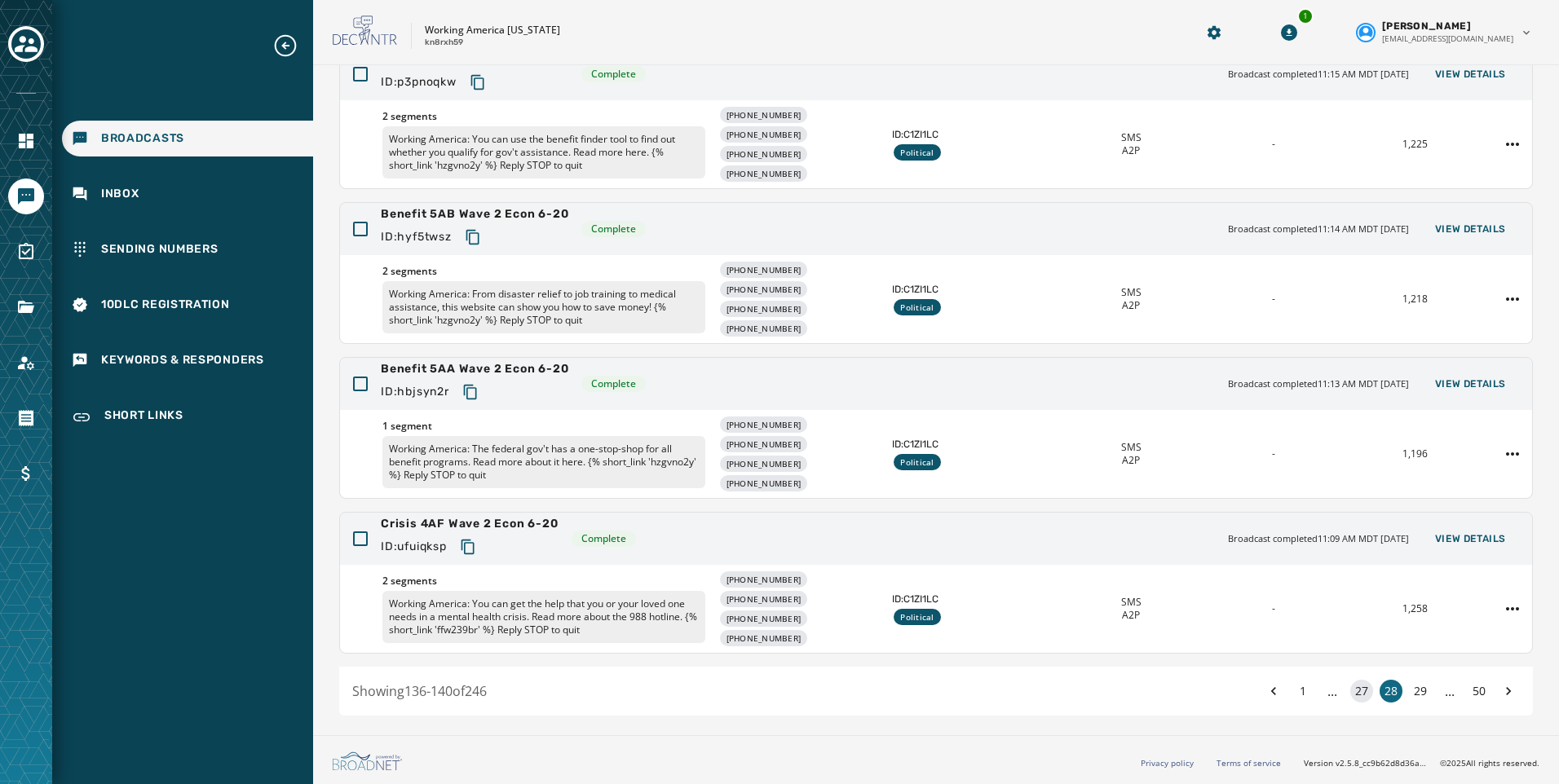
click at [1356, 693] on button "27" at bounding box center [1362, 692] width 23 height 23
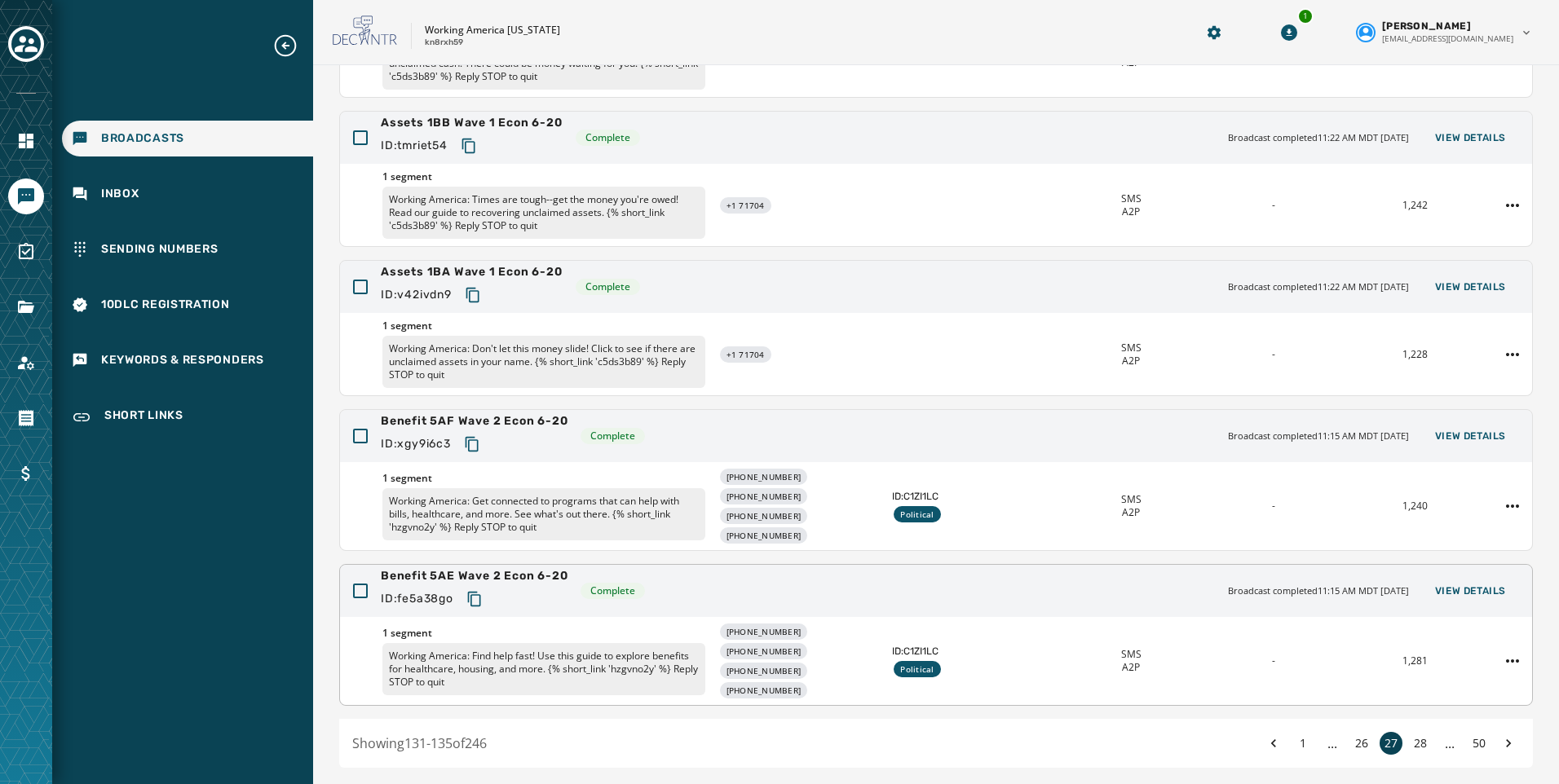
scroll to position [237, 0]
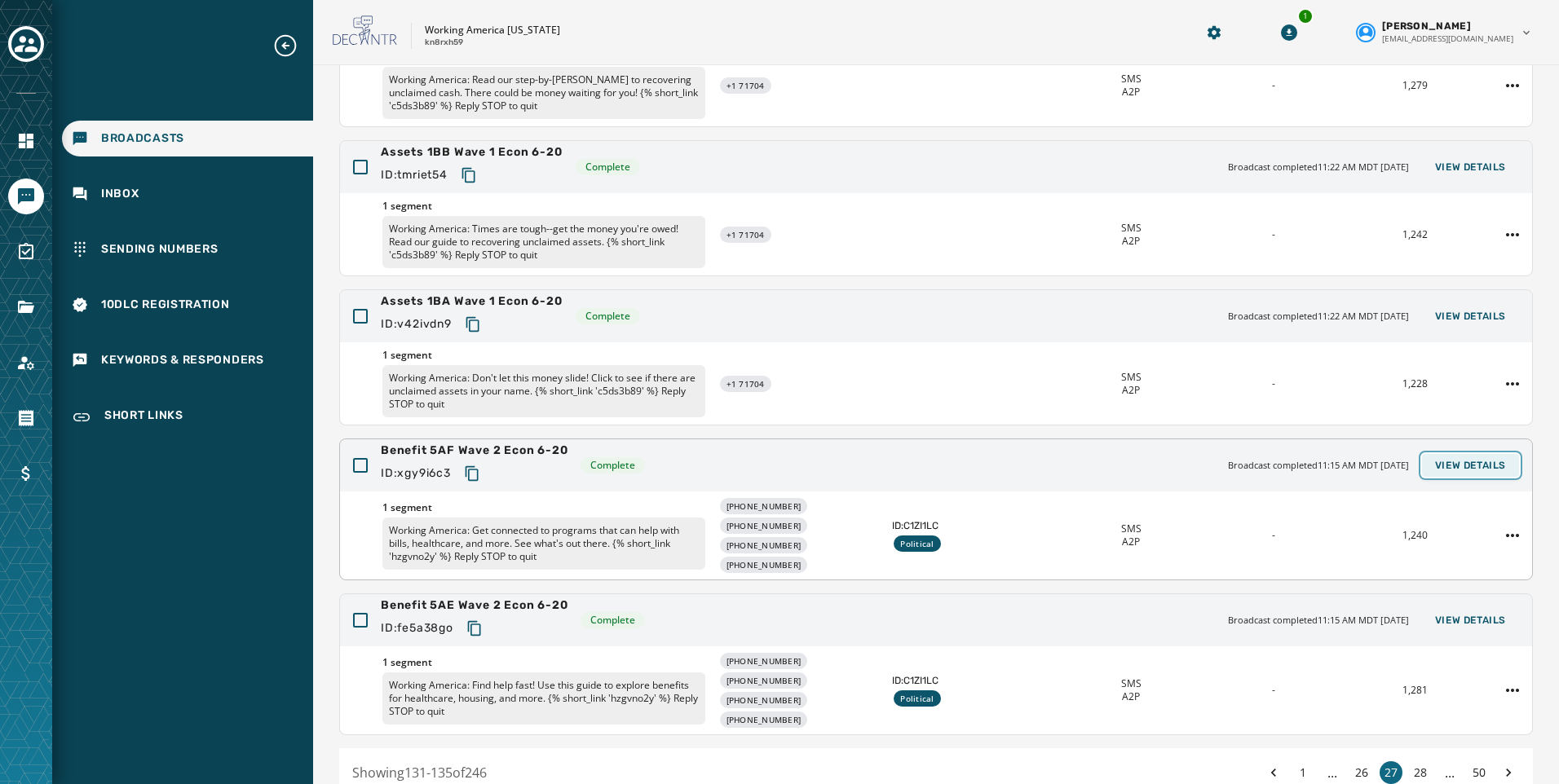
click at [1461, 466] on span "View Details" at bounding box center [1471, 466] width 71 height 13
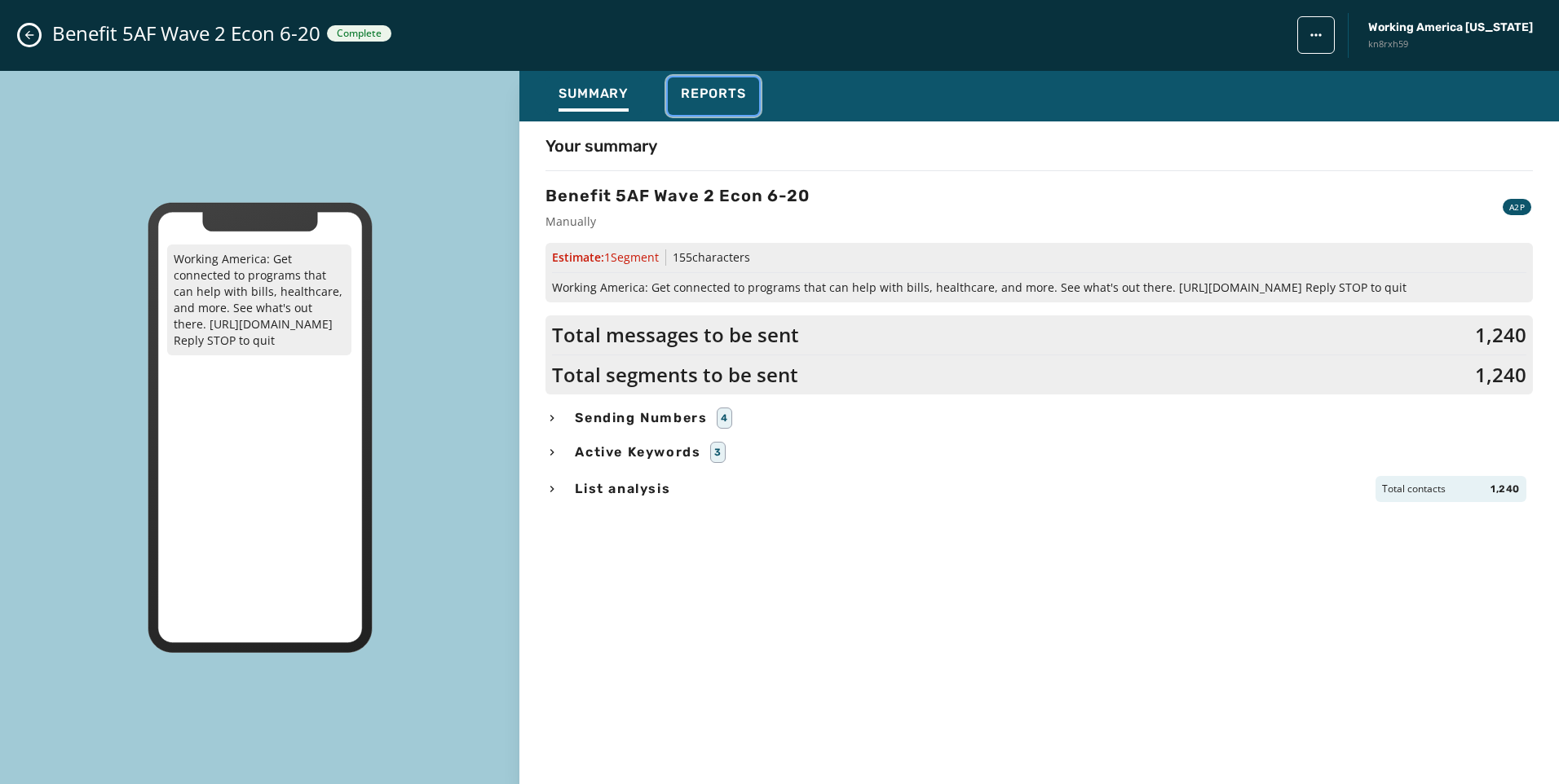
click at [693, 99] on span "Reports" at bounding box center [714, 93] width 66 height 16
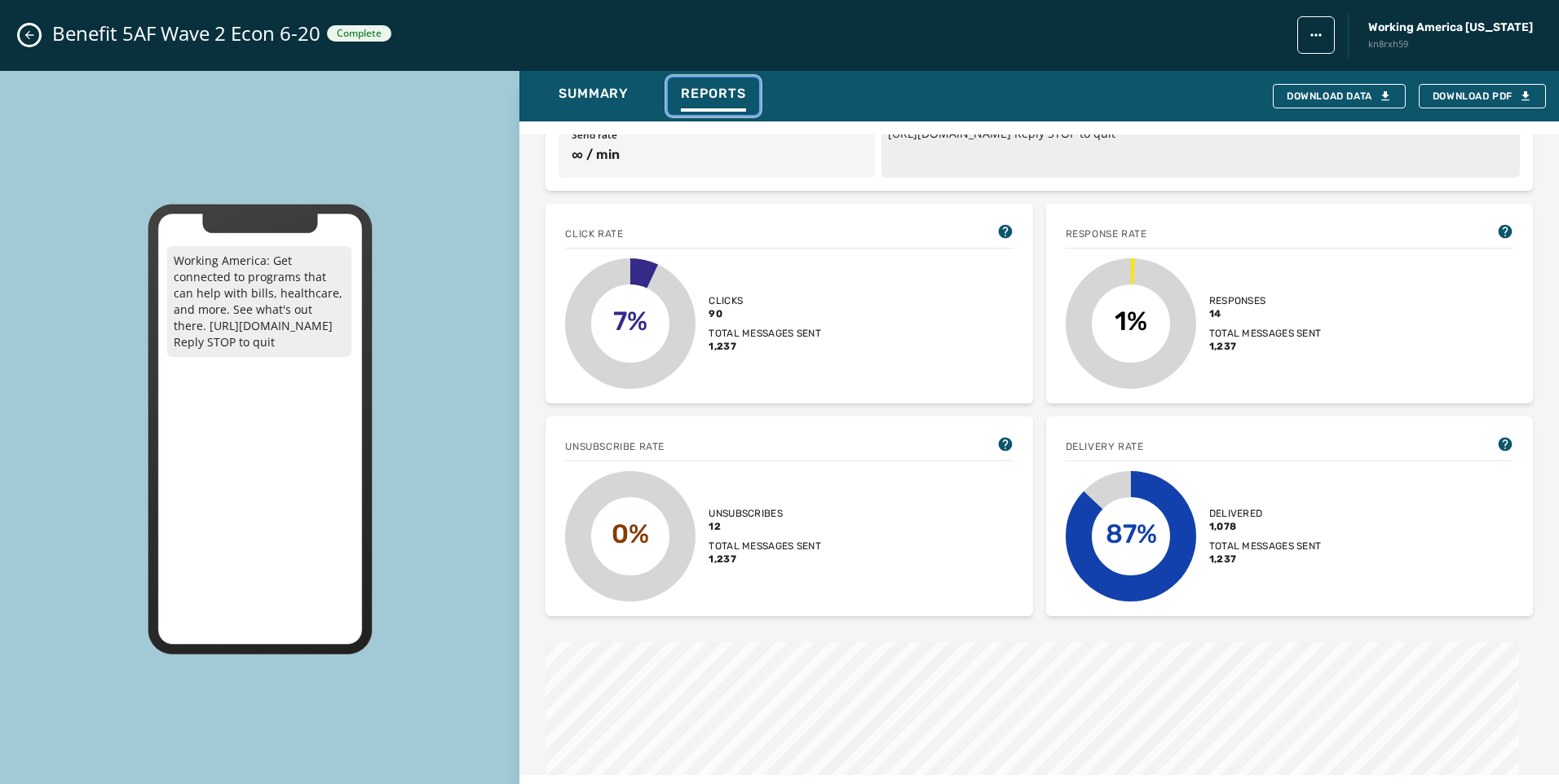
scroll to position [163, 0]
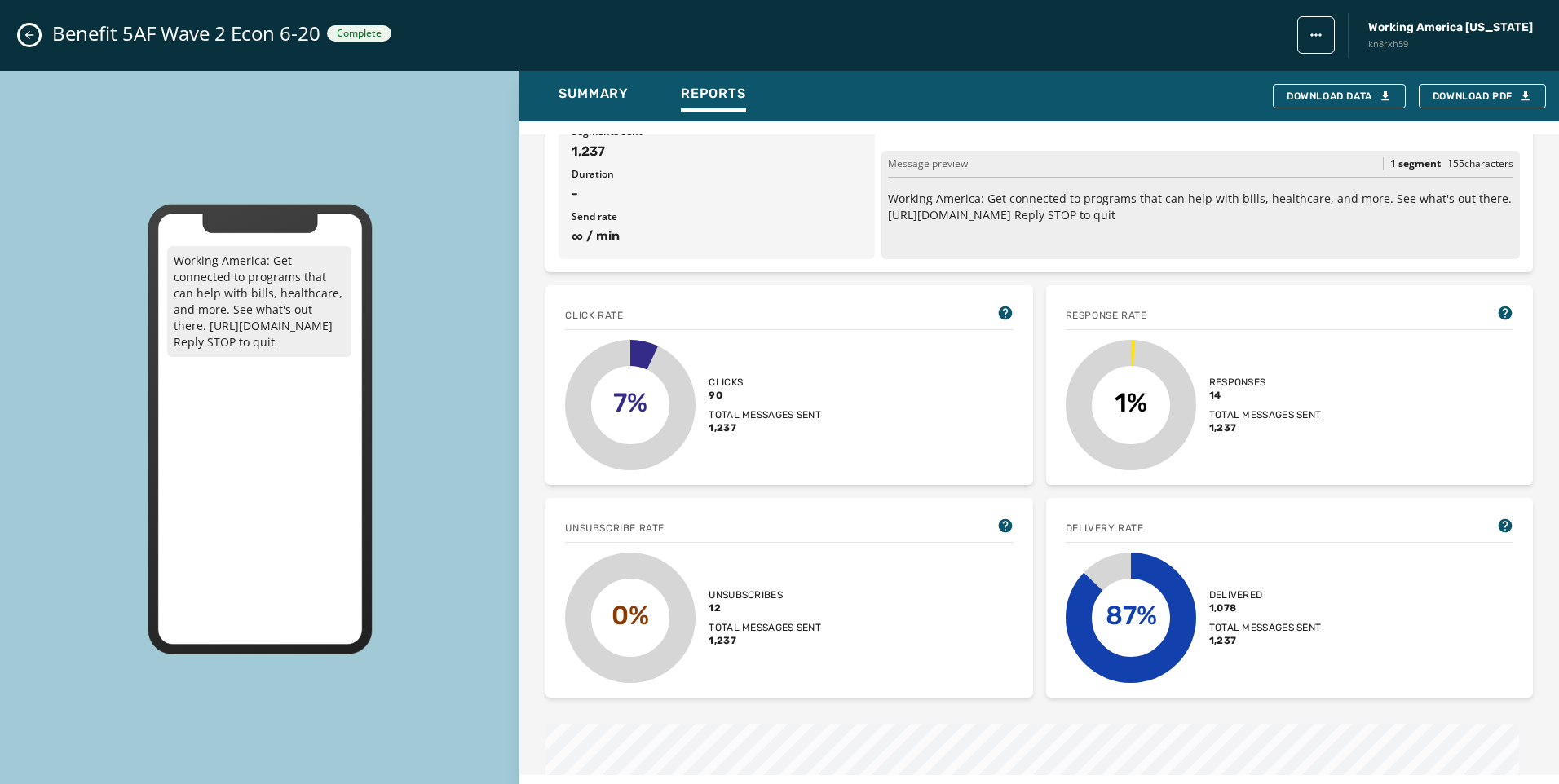
click at [35, 34] on icon "Close admin drawer" at bounding box center [30, 36] width 13 height 13
